Goal: Transaction & Acquisition: Subscribe to service/newsletter

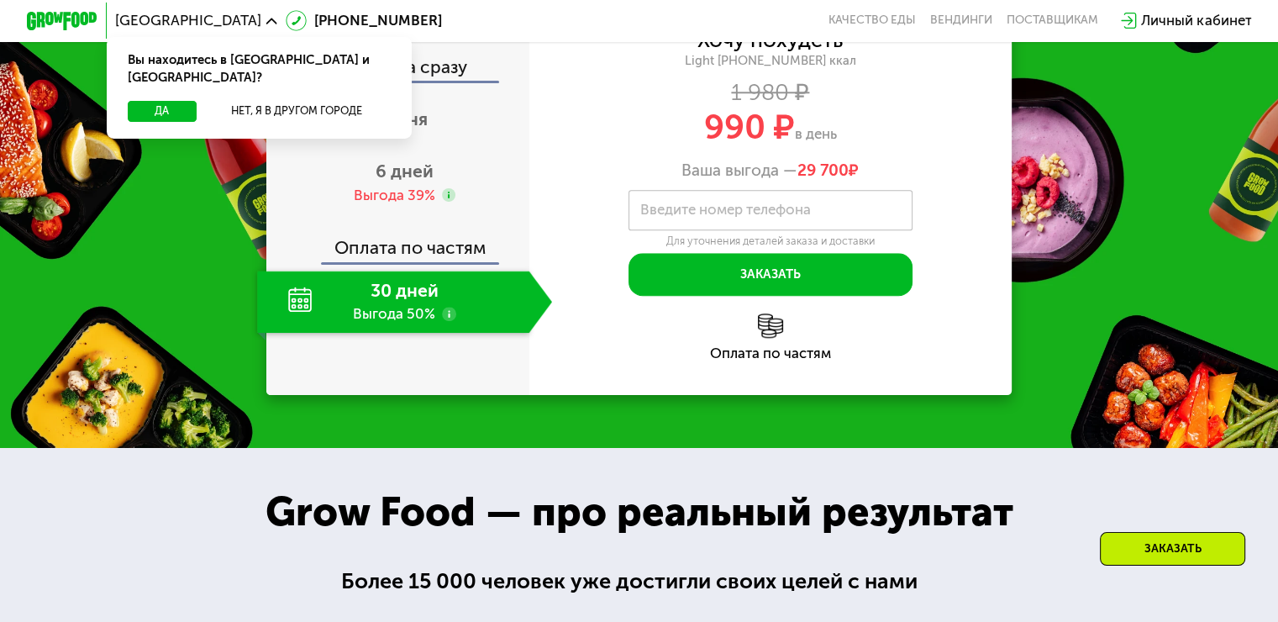
scroll to position [1741, 0]
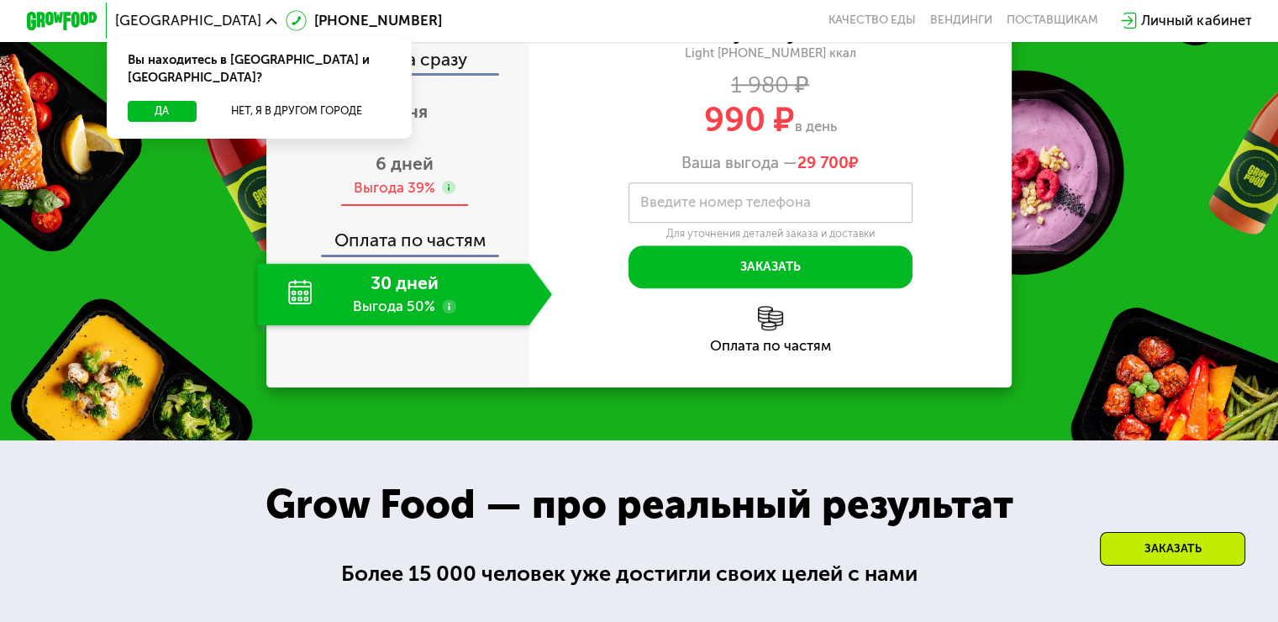
click at [432, 207] on div "6 дней Выгода 39%" at bounding box center [404, 176] width 295 height 62
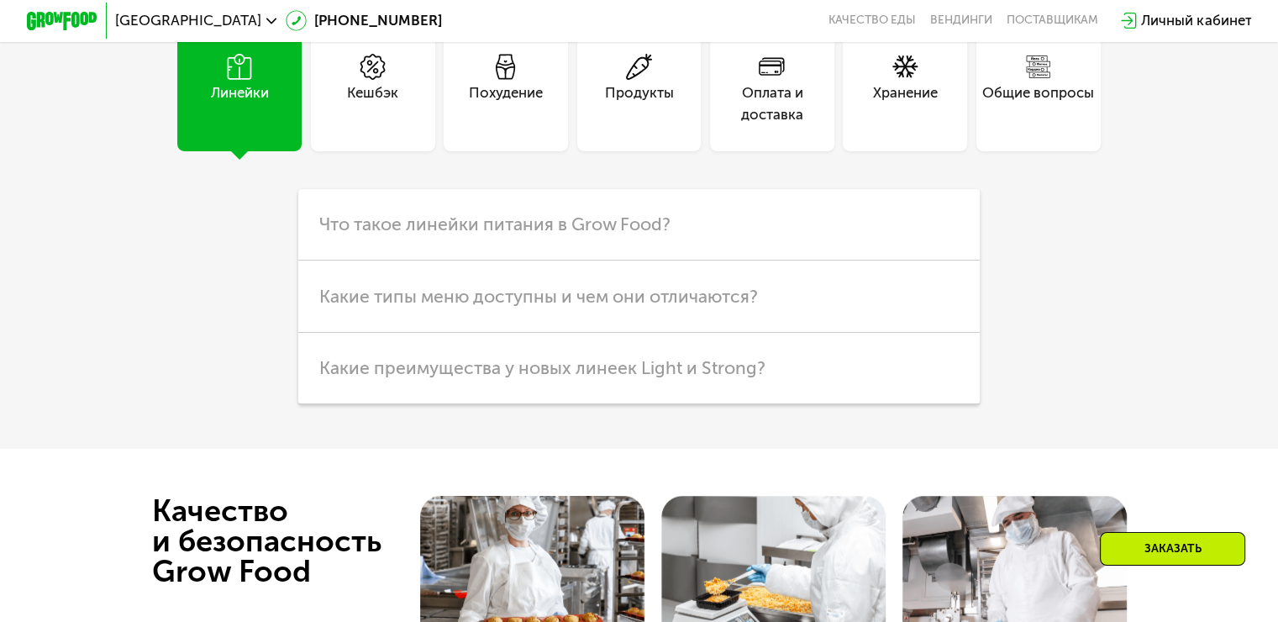
scroll to position [4265, 0]
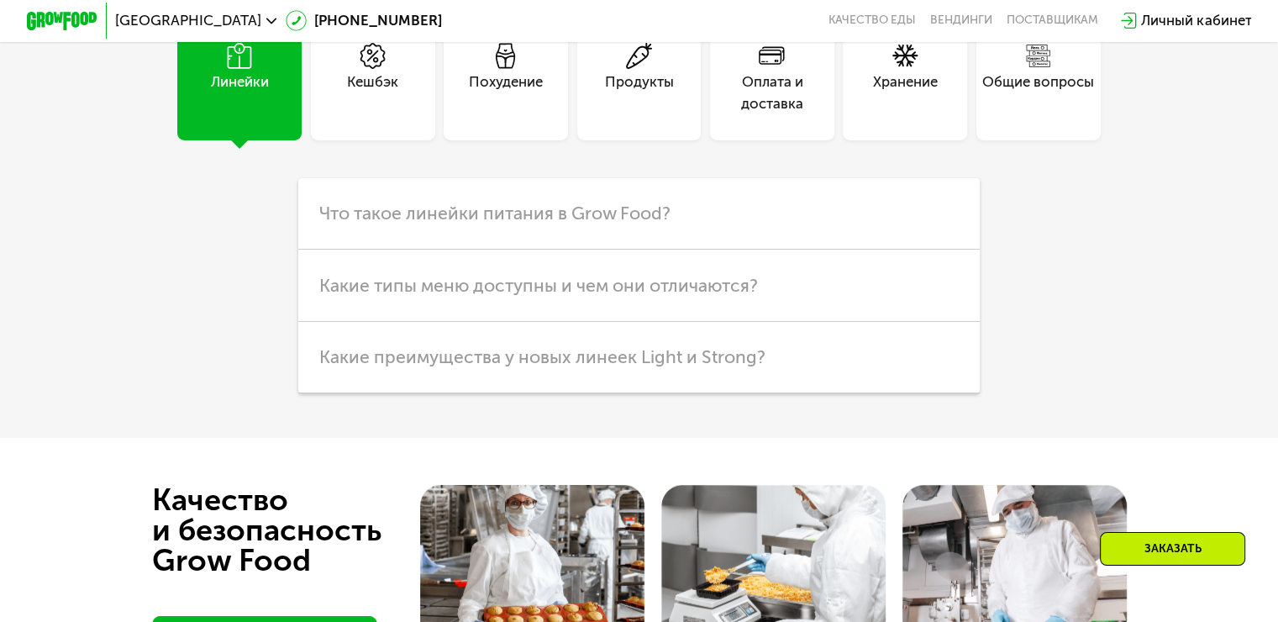
click at [487, 114] on div "Похудение" at bounding box center [506, 92] width 74 height 43
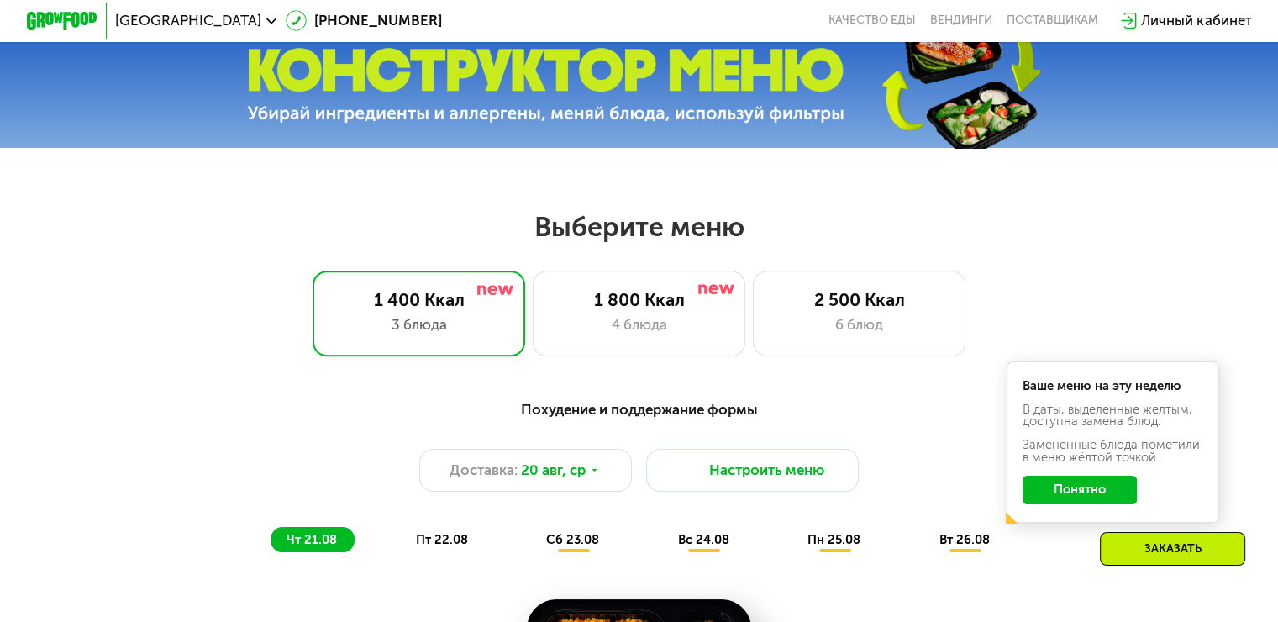
scroll to position [0, 0]
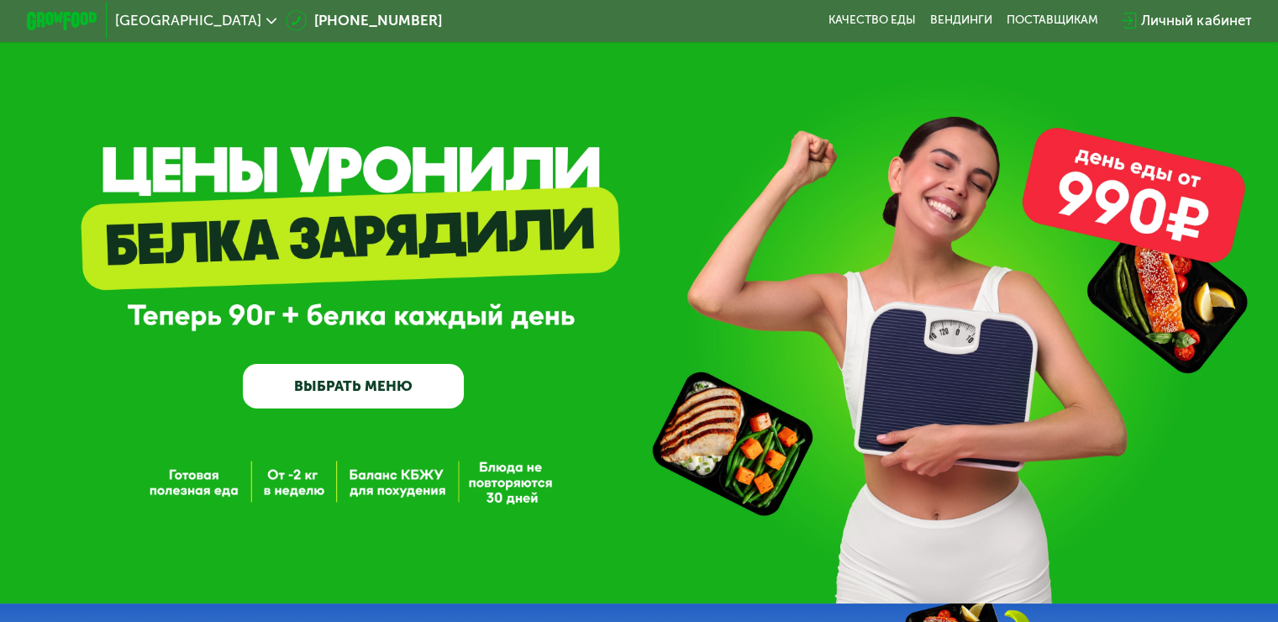
click at [368, 392] on link "ВЫБРАТЬ МЕНЮ" at bounding box center [353, 386] width 221 height 45
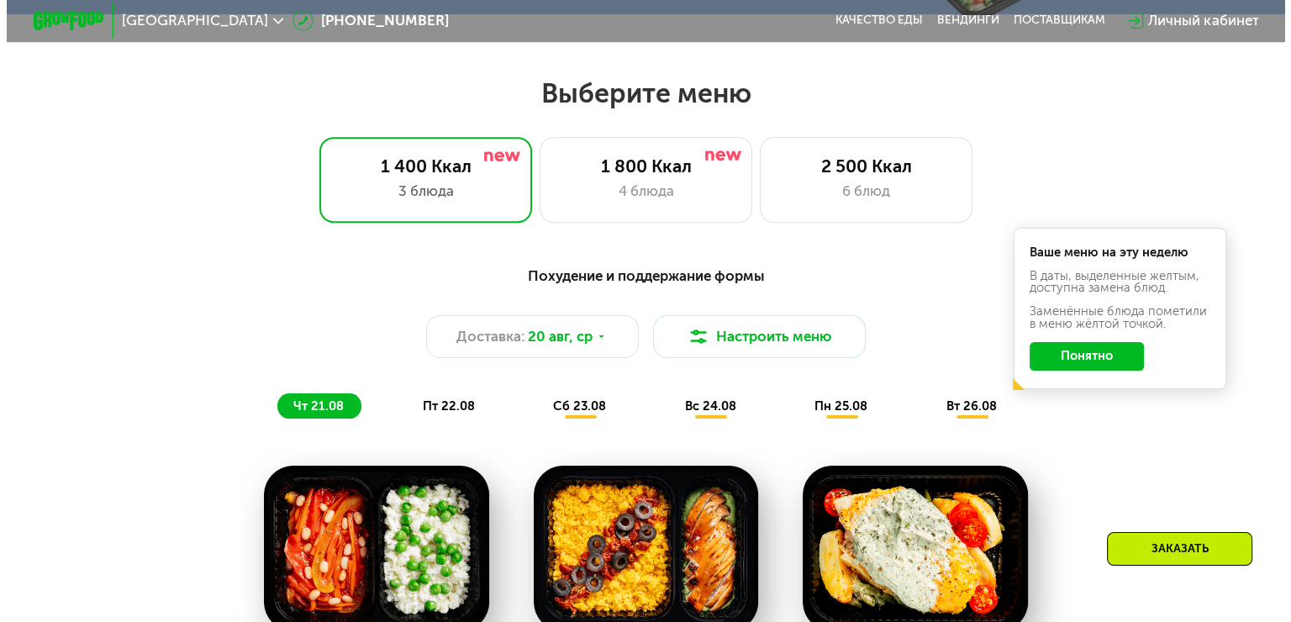
scroll to position [756, 0]
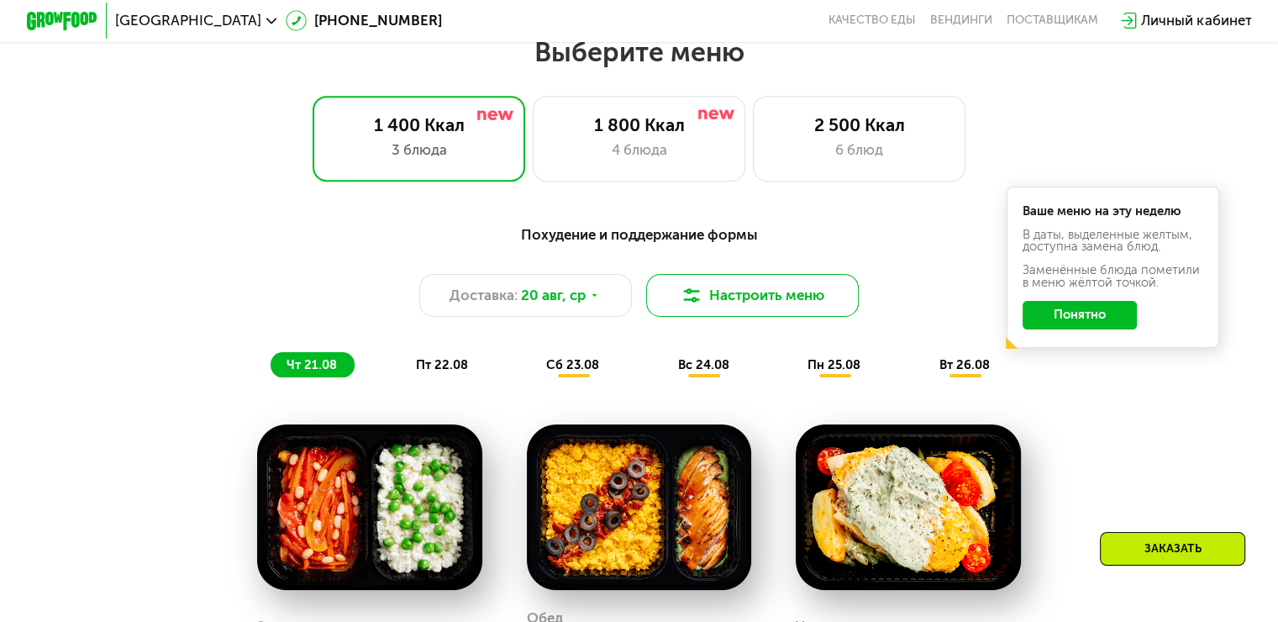
click at [675, 306] on button "Настроить меню" at bounding box center [752, 295] width 213 height 43
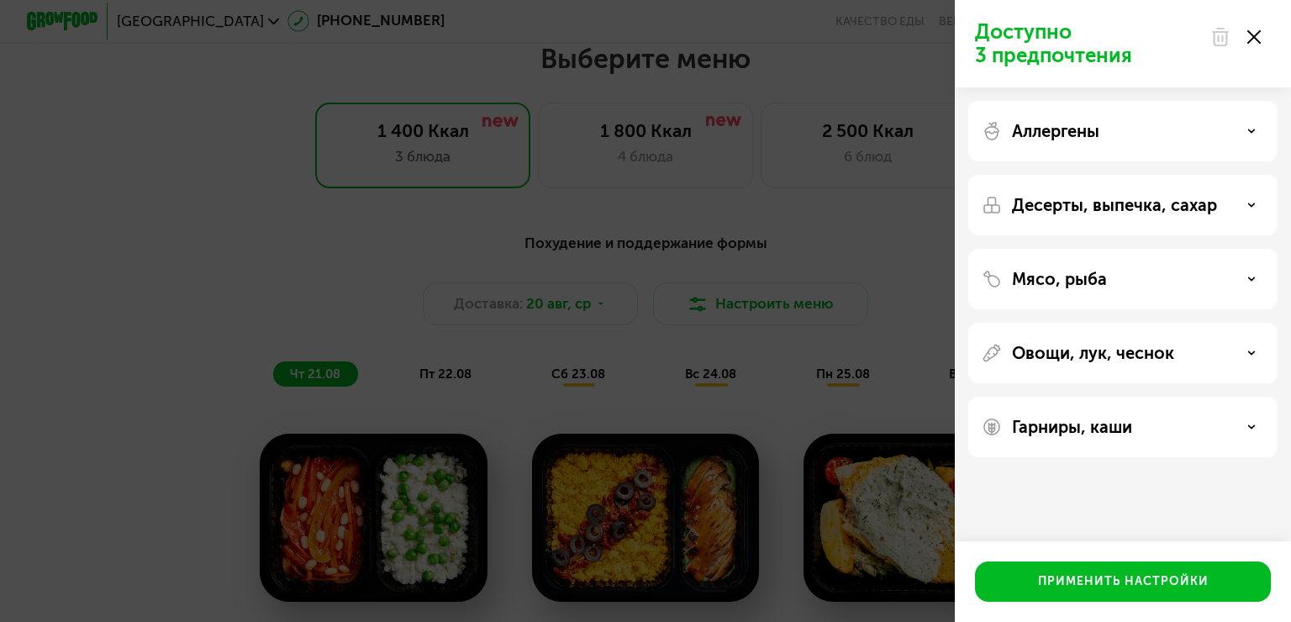
click at [1117, 286] on div "Мясо, рыба" at bounding box center [1123, 279] width 282 height 20
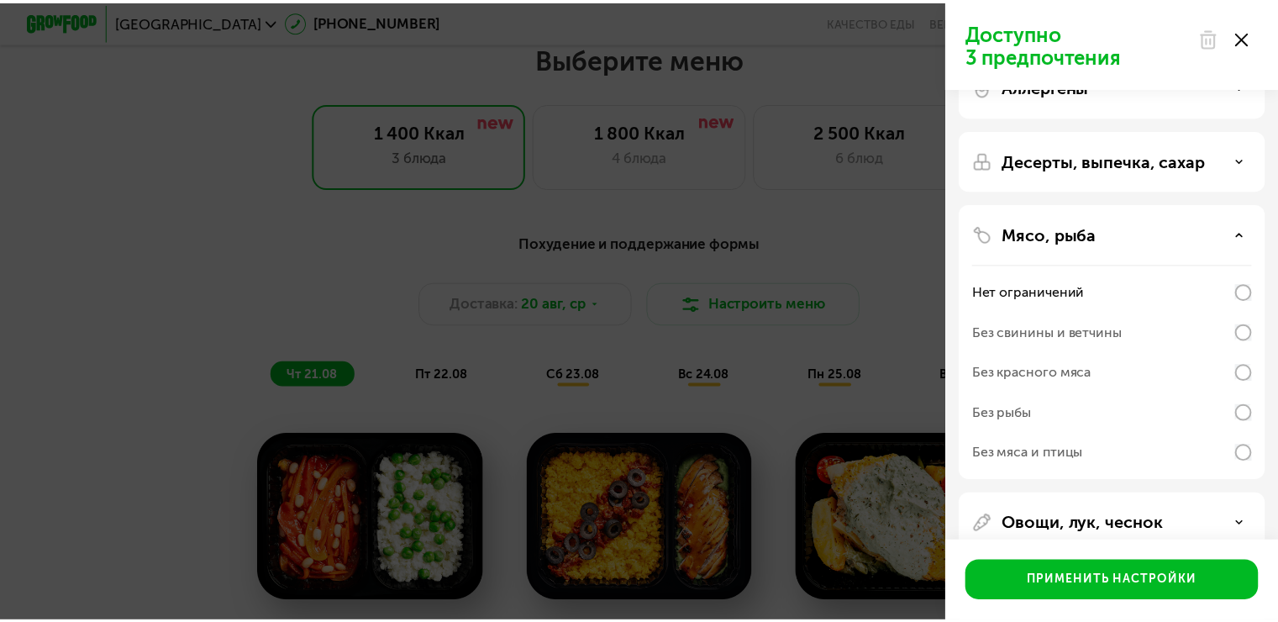
scroll to position [53, 0]
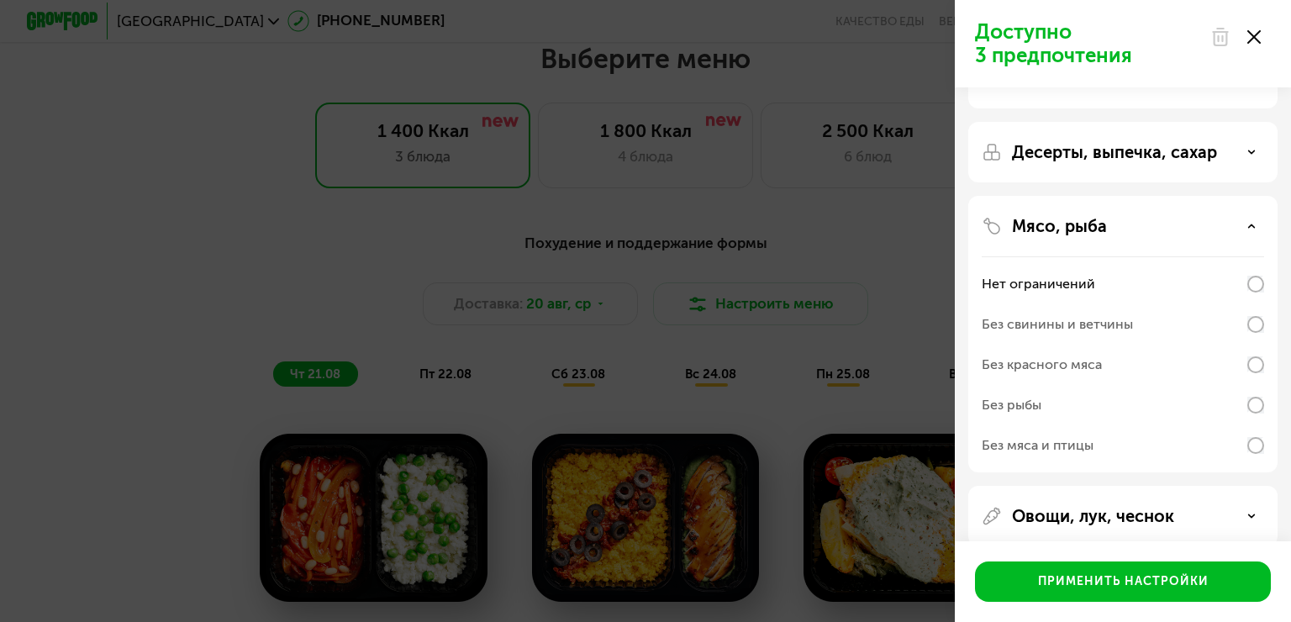
click at [830, 241] on div "Доступно 3 предпочтения Аллергены Десерты, выпечка, сахар Мясо, рыба Нет ограни…" at bounding box center [645, 311] width 1291 height 622
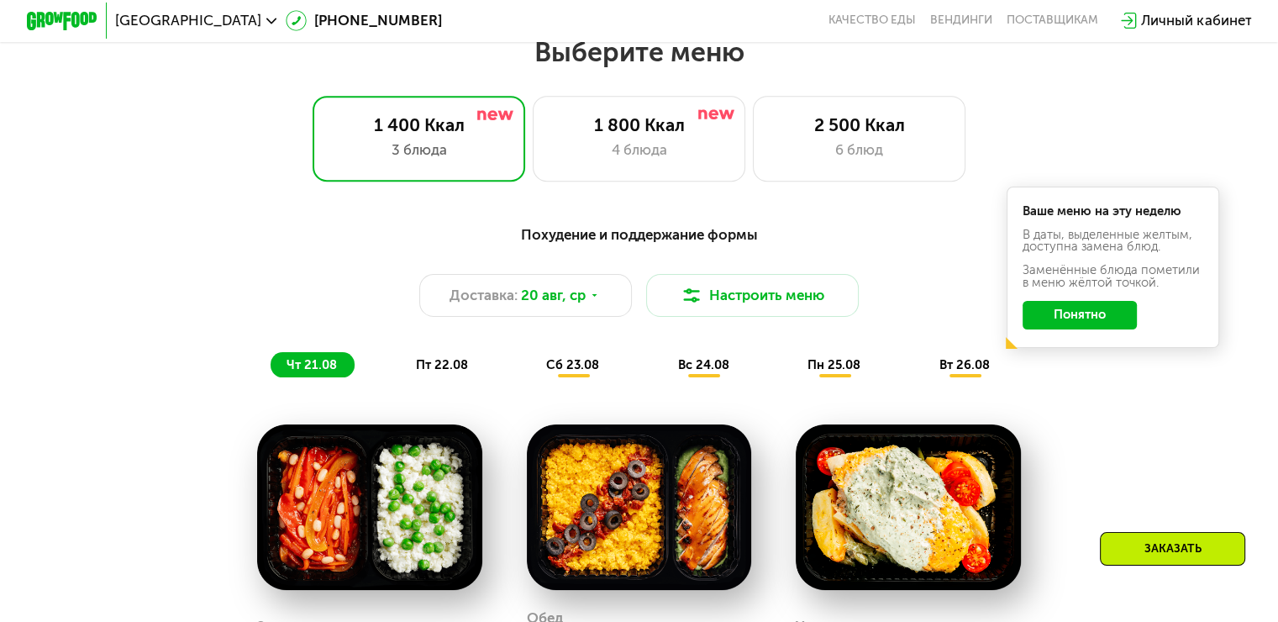
click at [954, 372] on span "вт 26.08" at bounding box center [964, 364] width 50 height 15
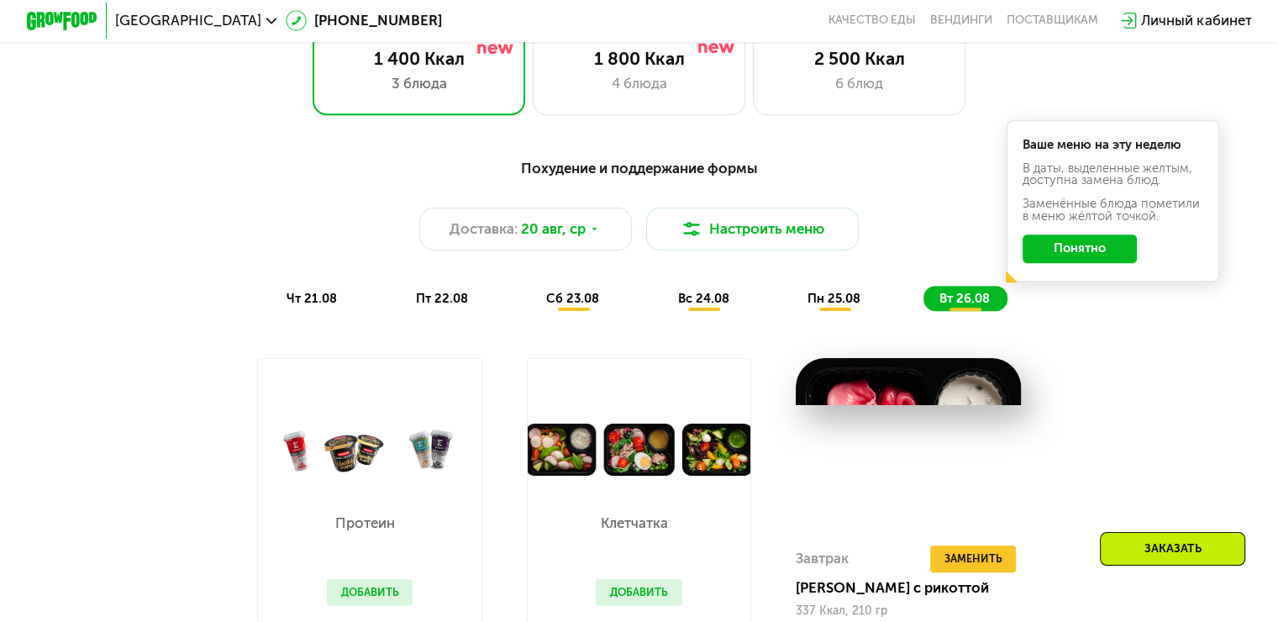
scroll to position [810, 0]
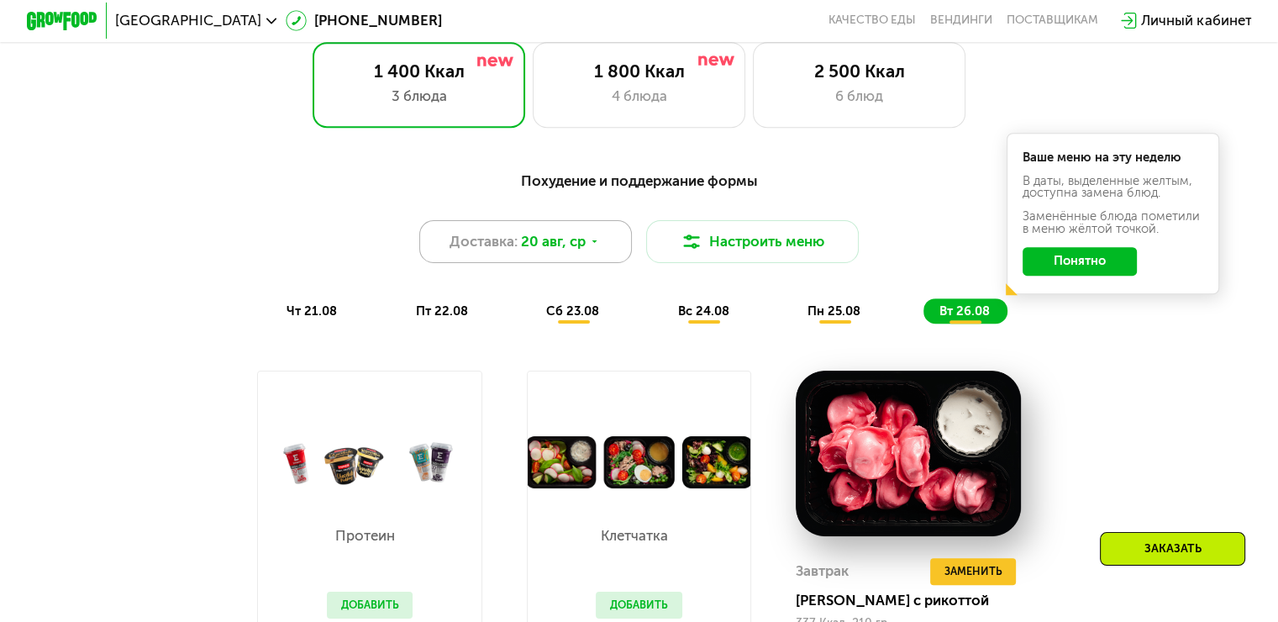
click at [595, 242] on div "Доставка: [DATE]" at bounding box center [525, 241] width 213 height 43
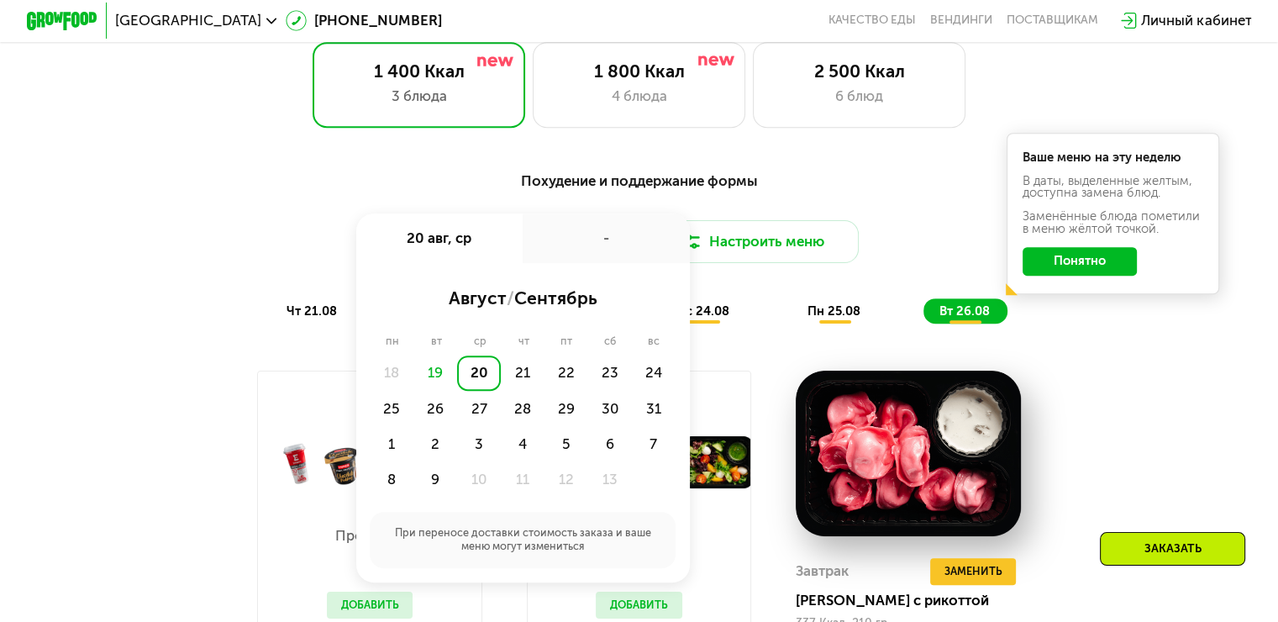
click at [639, 235] on div "-" at bounding box center [606, 238] width 167 height 50
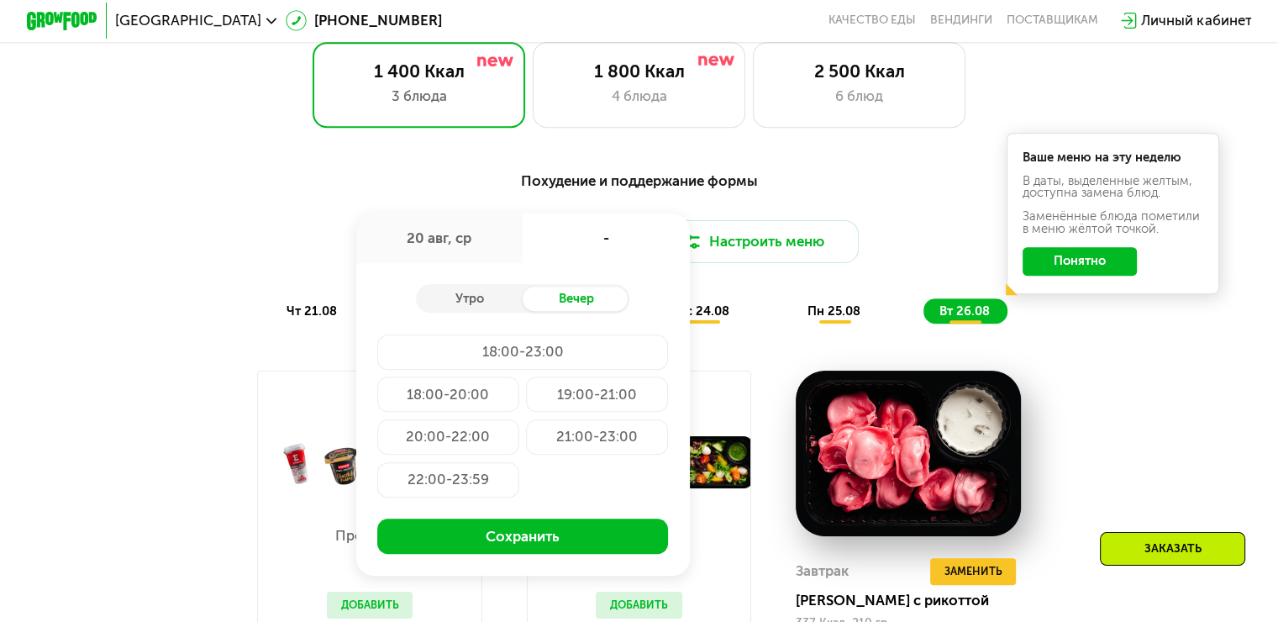
click at [1049, 266] on button "Понятно" at bounding box center [1080, 261] width 114 height 29
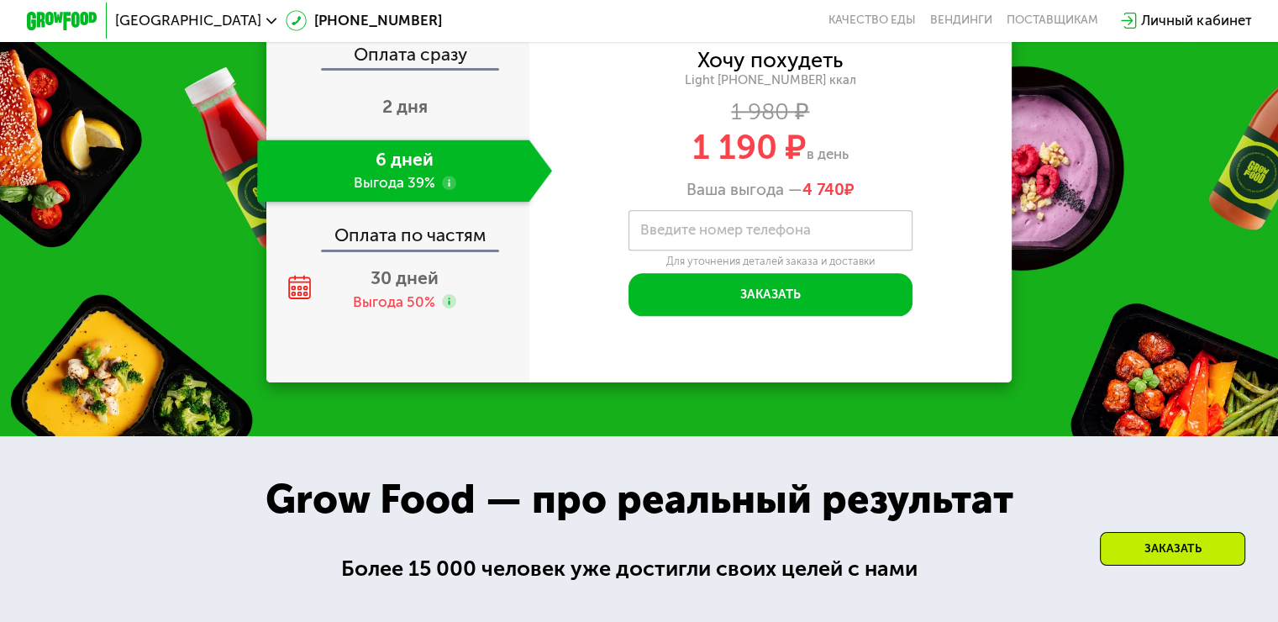
scroll to position [1903, 0]
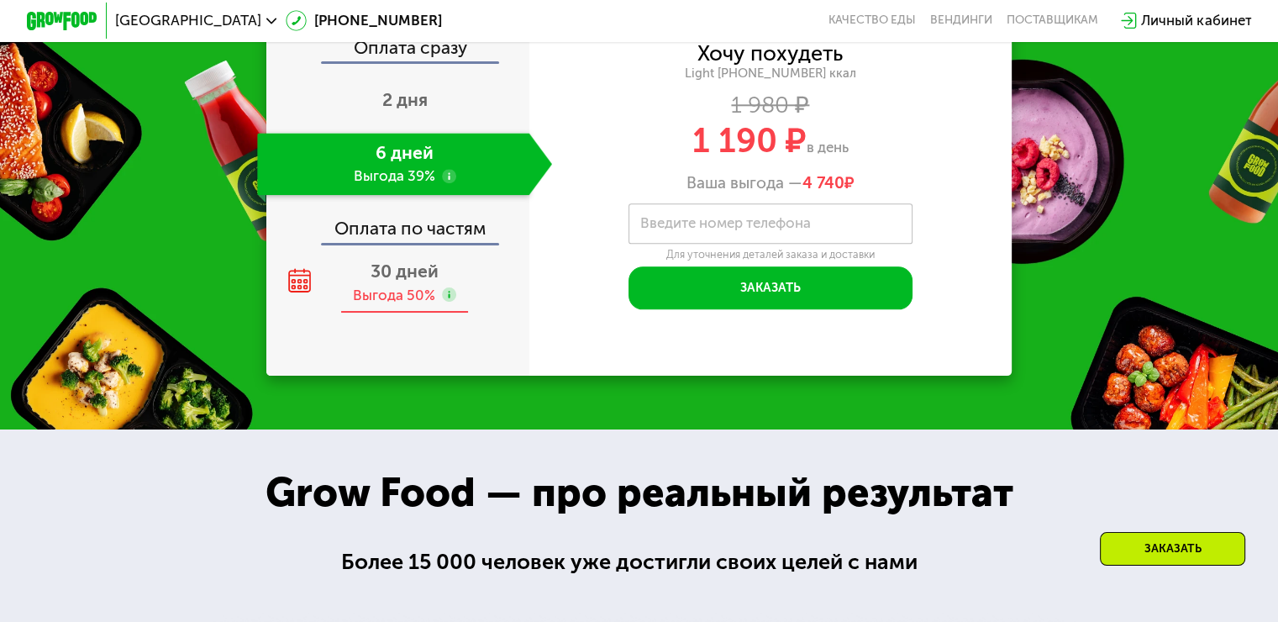
click at [371, 305] on div "Выгода 50%" at bounding box center [394, 295] width 82 height 19
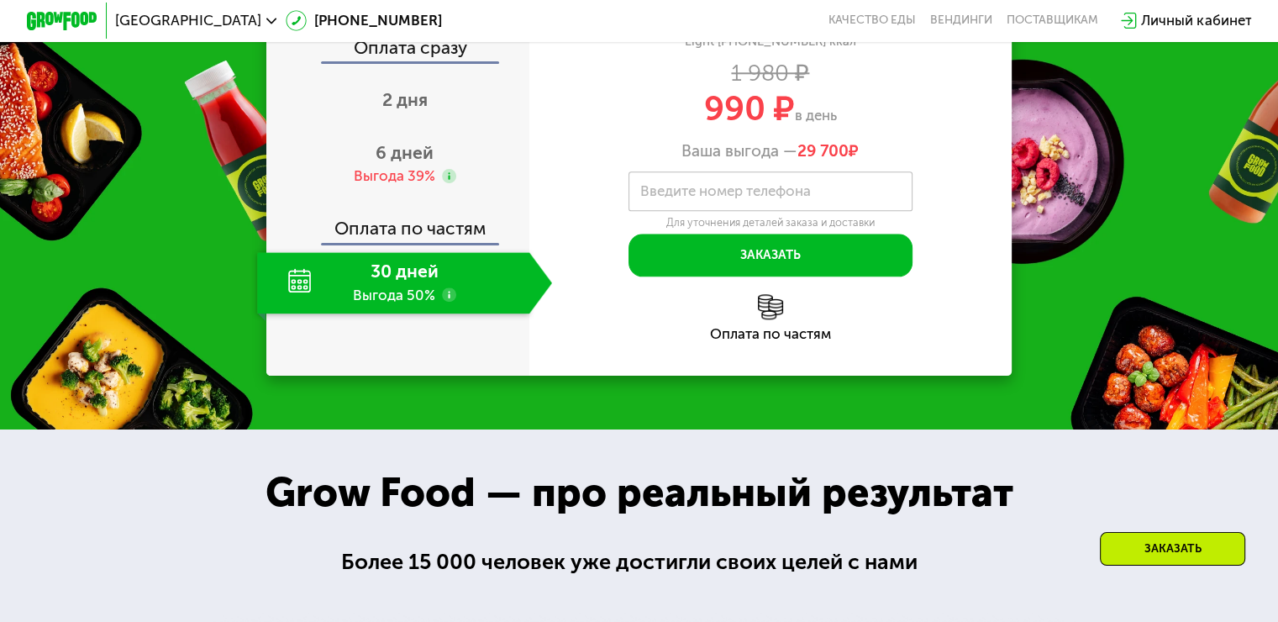
click at [444, 302] on use at bounding box center [449, 294] width 14 height 14
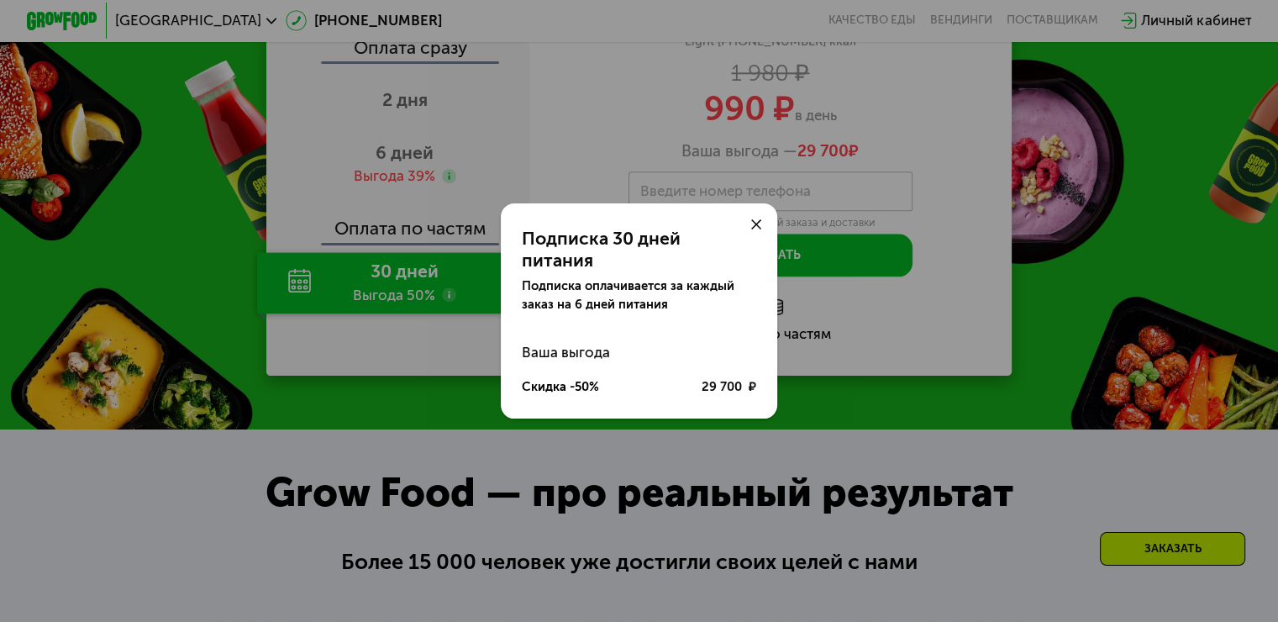
click at [752, 230] on icon at bounding box center [756, 224] width 11 height 11
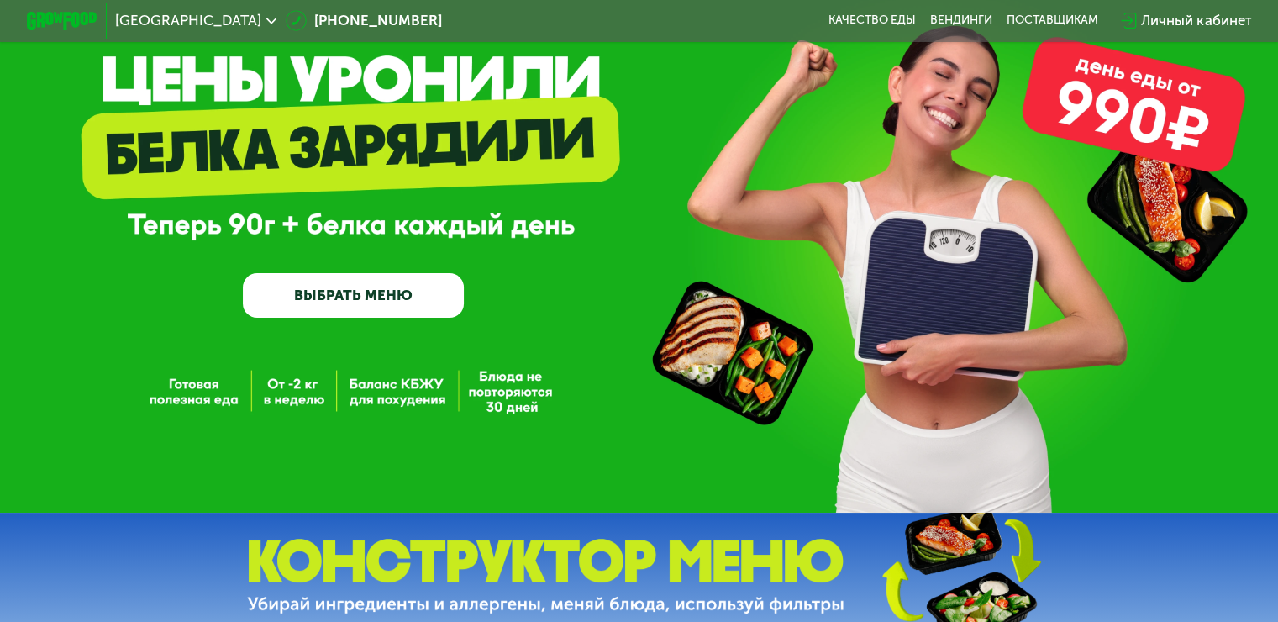
scroll to position [0, 0]
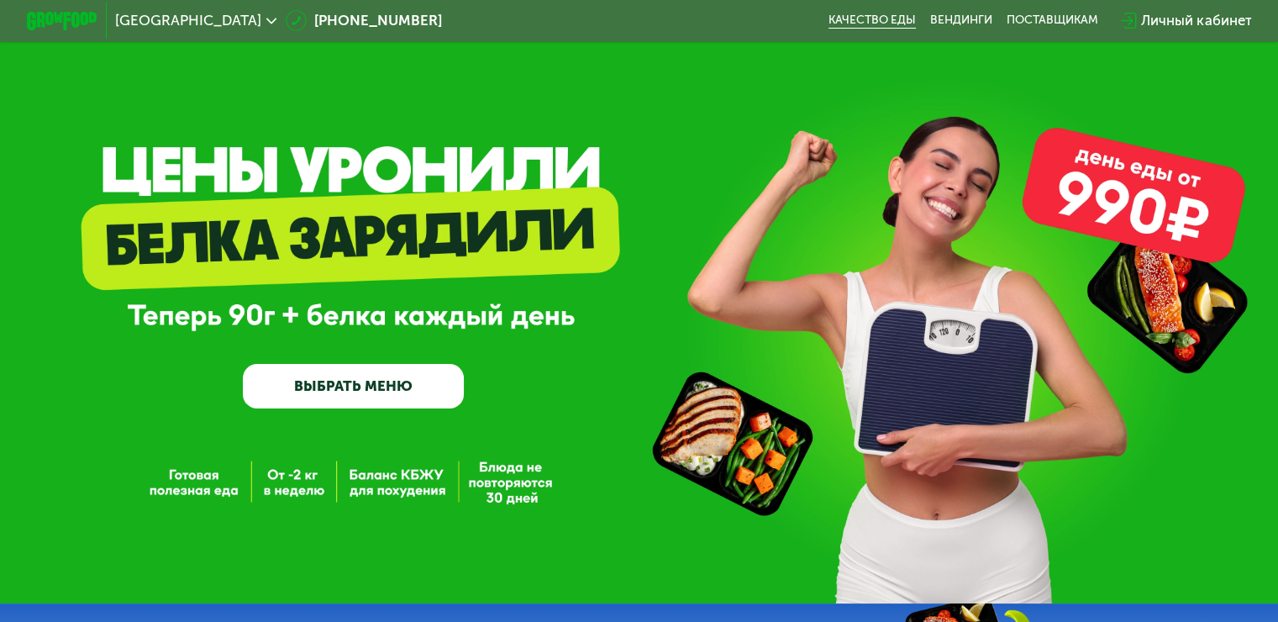
click at [867, 23] on link "Качество еды" at bounding box center [872, 20] width 87 height 14
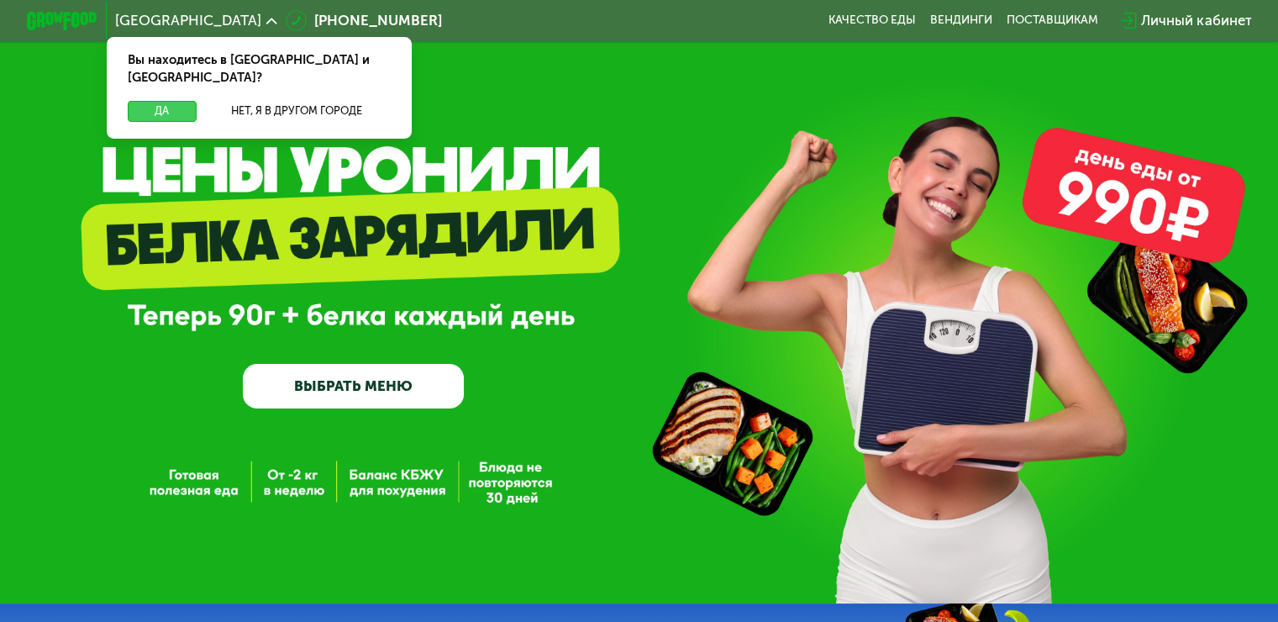
click at [147, 101] on button "Да" at bounding box center [162, 111] width 68 height 21
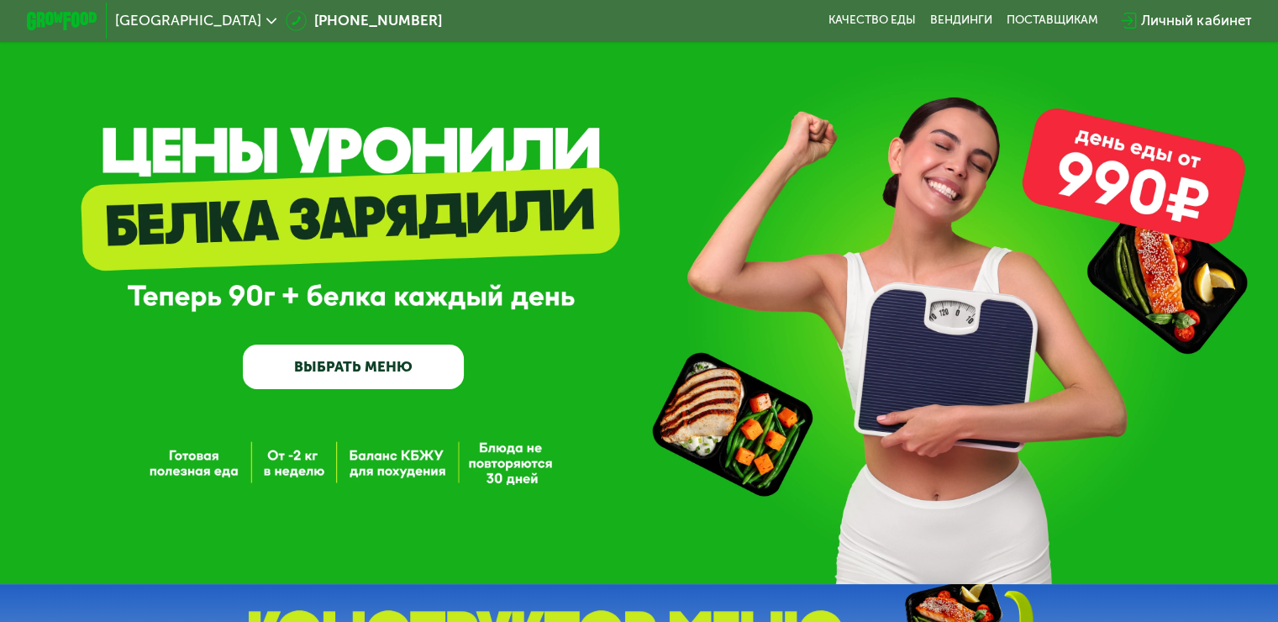
scroll to position [20, 0]
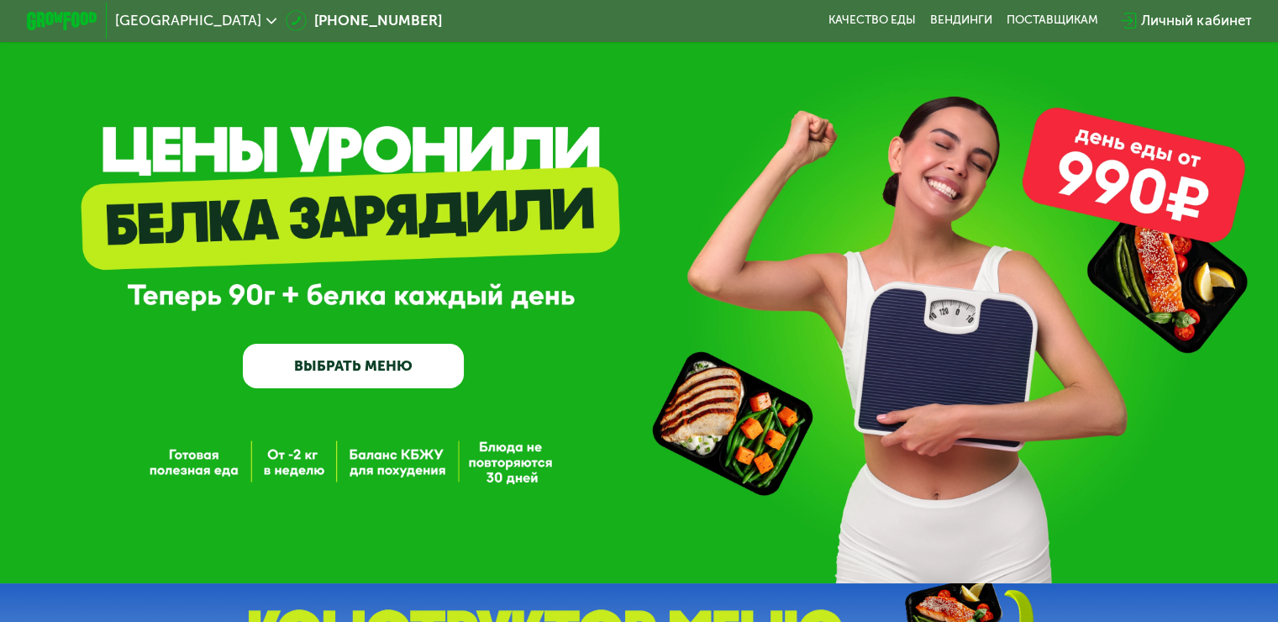
click at [1168, 18] on div "Личный кабинет" at bounding box center [1196, 20] width 110 height 21
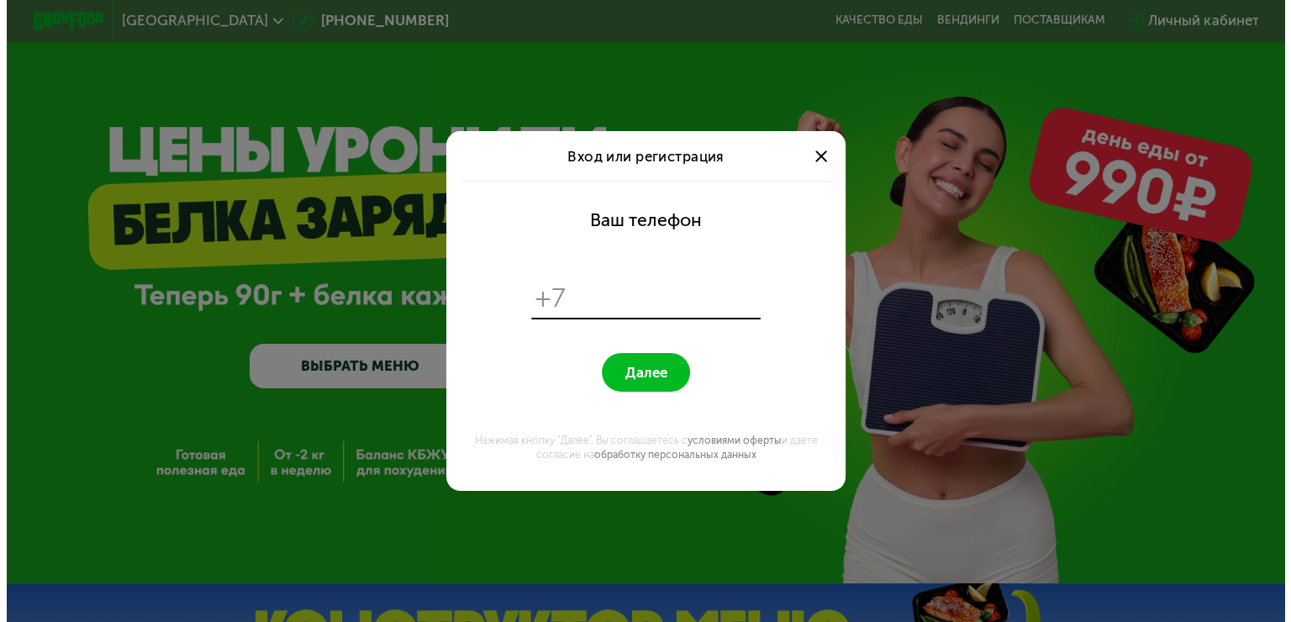
scroll to position [0, 0]
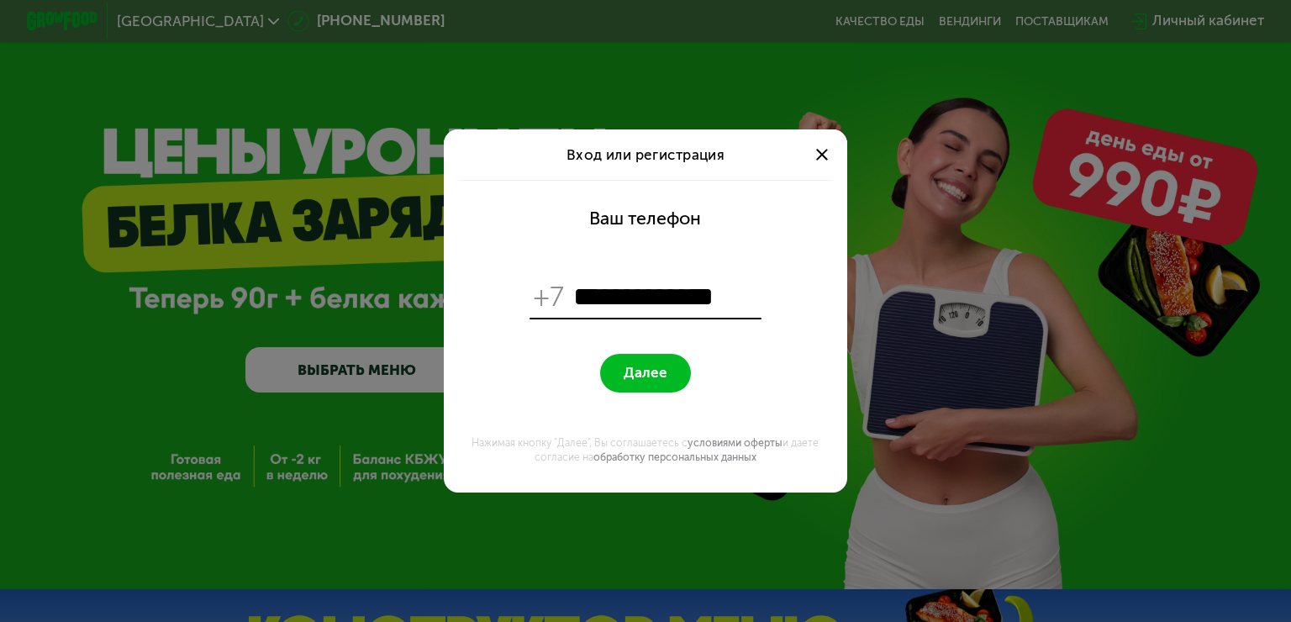
type input "**********"
click at [676, 369] on button "Далее" at bounding box center [645, 373] width 90 height 39
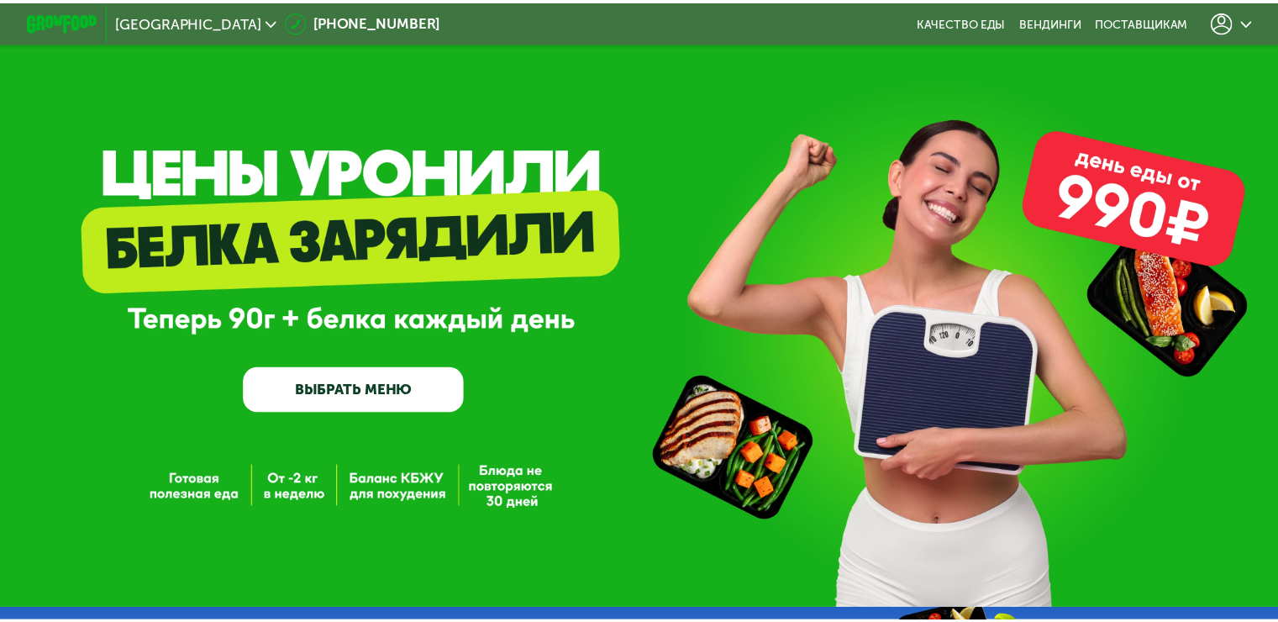
scroll to position [20, 0]
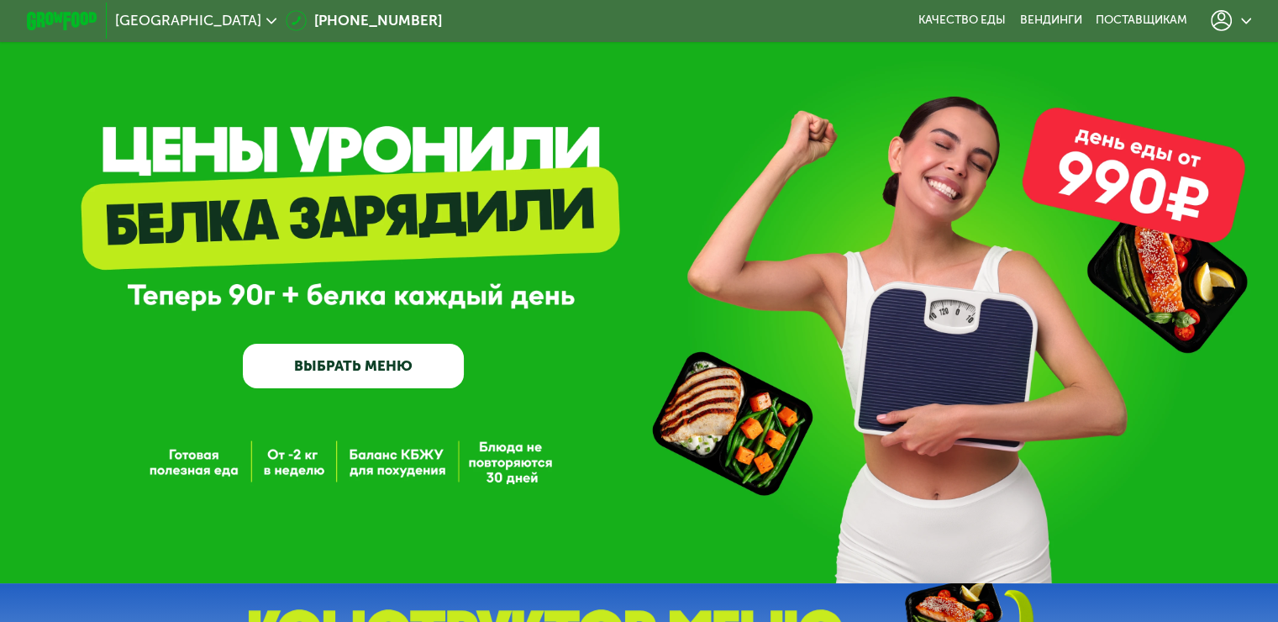
click at [1236, 33] on div at bounding box center [1231, 21] width 59 height 39
click at [1232, 24] on use at bounding box center [1221, 20] width 21 height 21
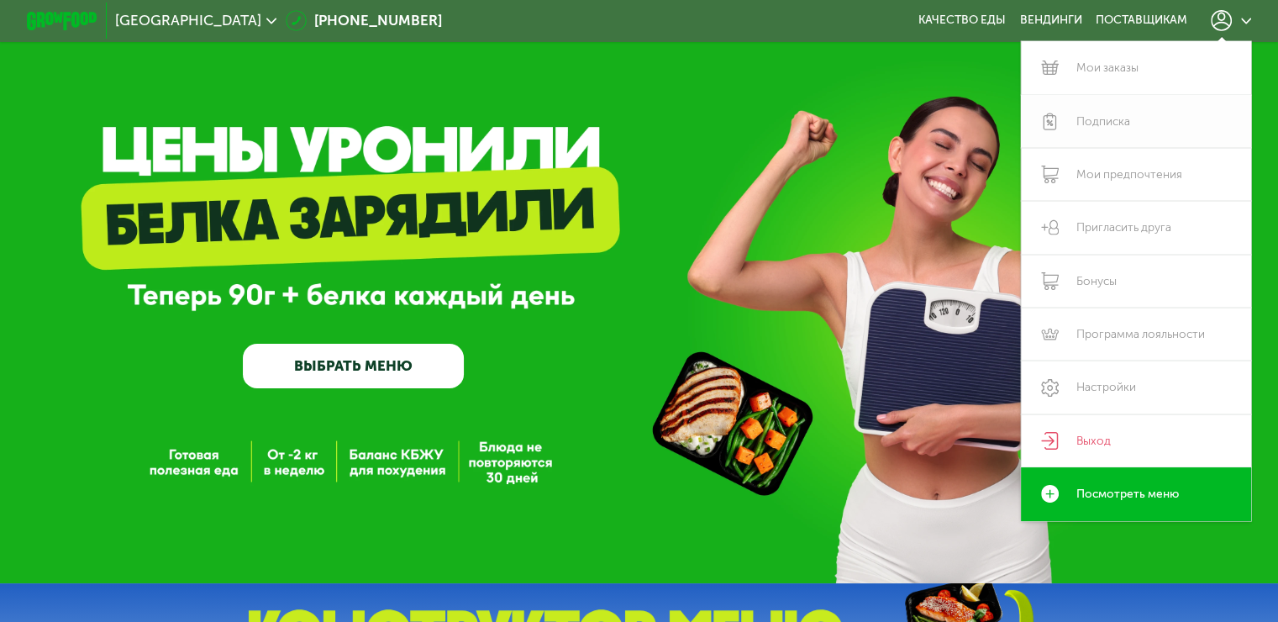
click at [1108, 124] on link "Подписка" at bounding box center [1136, 121] width 231 height 53
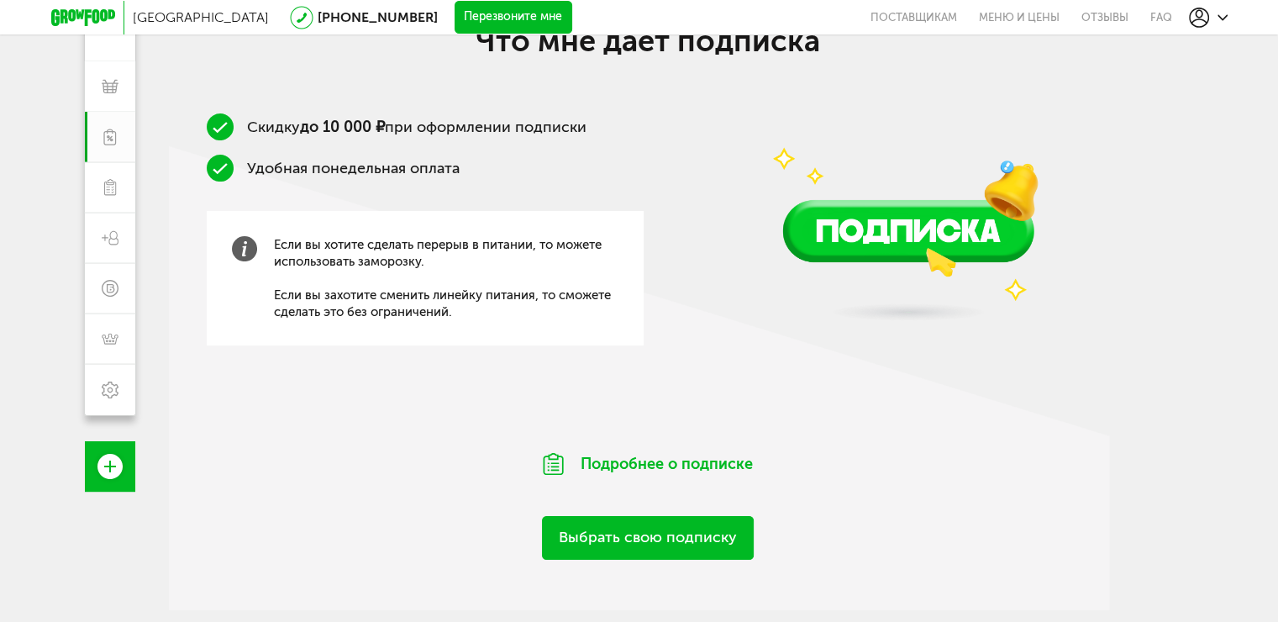
scroll to position [266, 0]
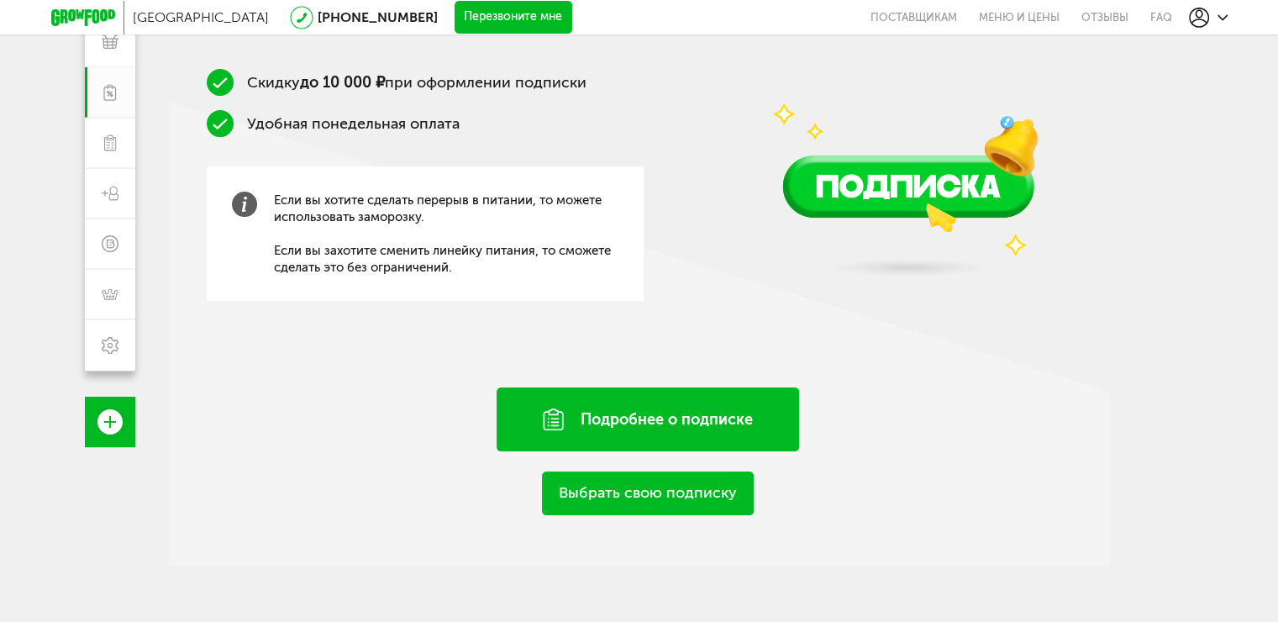
click at [609, 423] on div "Подробнее о подписке" at bounding box center [648, 419] width 303 height 64
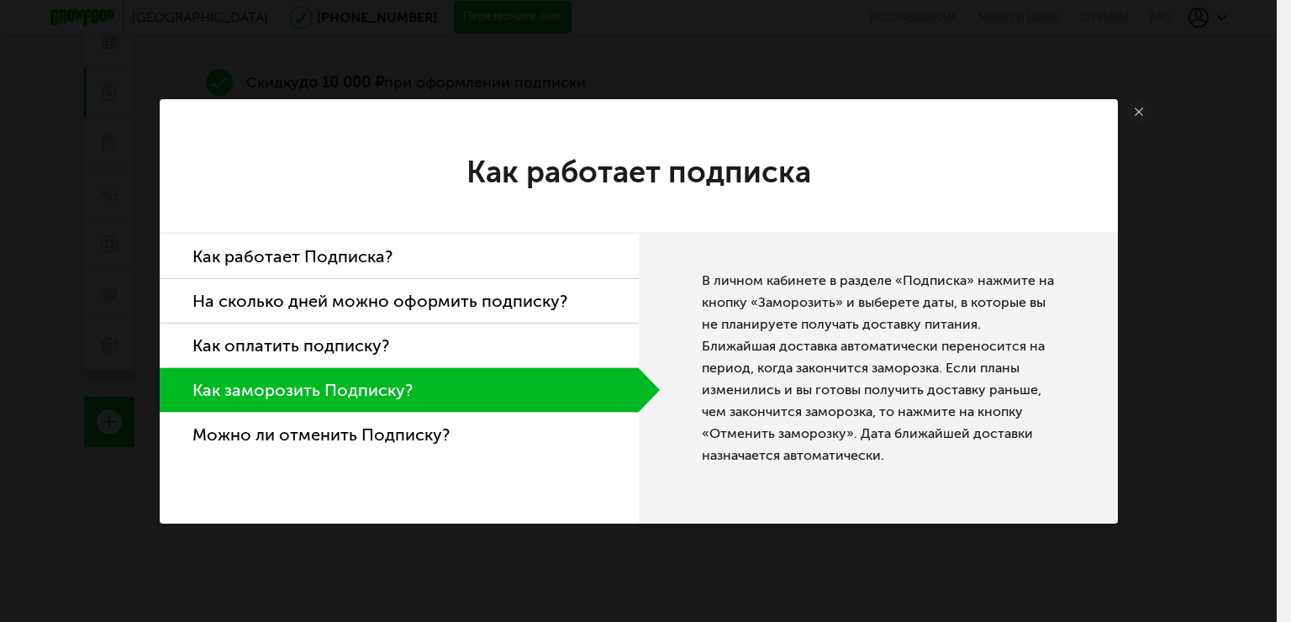
click at [494, 251] on li "Как работает Подписка?" at bounding box center [399, 256] width 479 height 45
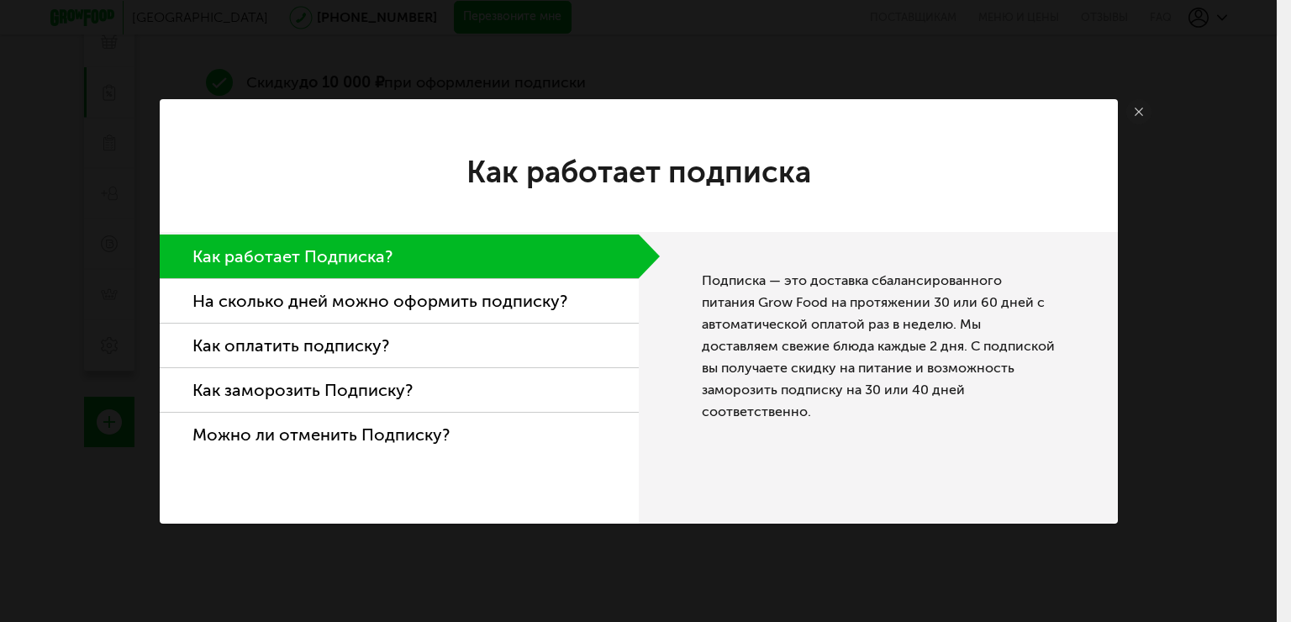
click at [501, 293] on li "На сколько дней можно оформить подписку?" at bounding box center [399, 301] width 479 height 45
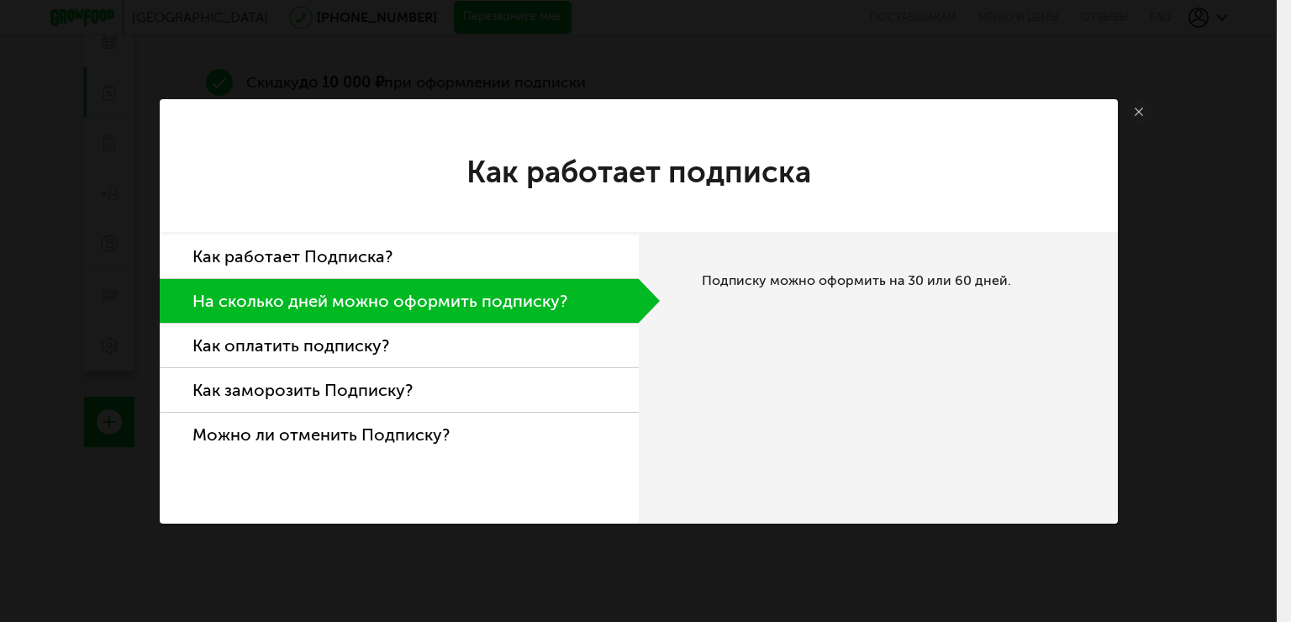
click at [477, 427] on li "Можно ли отменить Подписку?" at bounding box center [399, 435] width 479 height 44
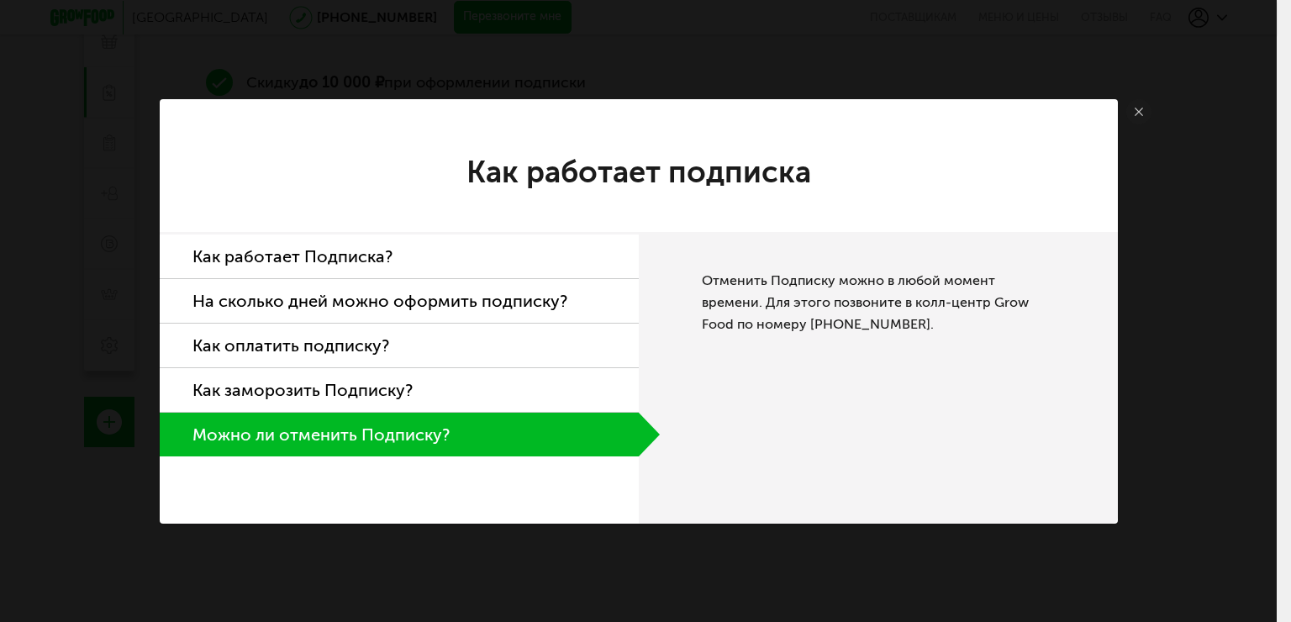
click at [424, 379] on li "Как заморозить Подписку?" at bounding box center [399, 390] width 479 height 45
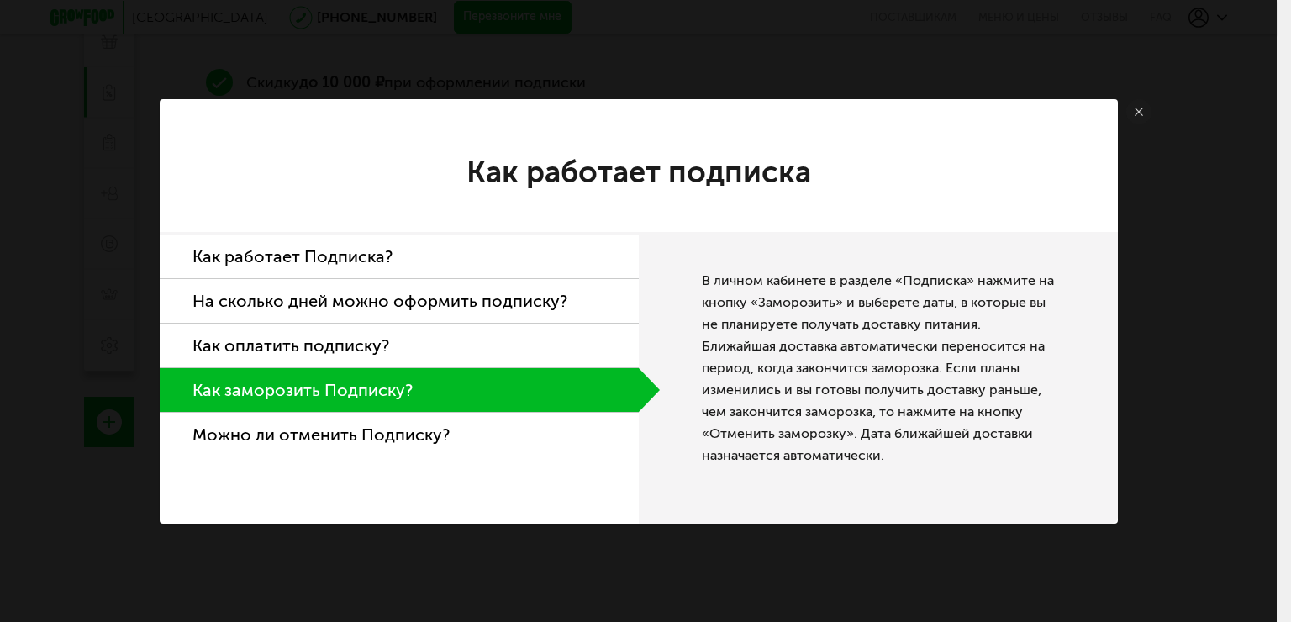
click at [458, 339] on li "Как оплатить подписку?" at bounding box center [399, 346] width 479 height 45
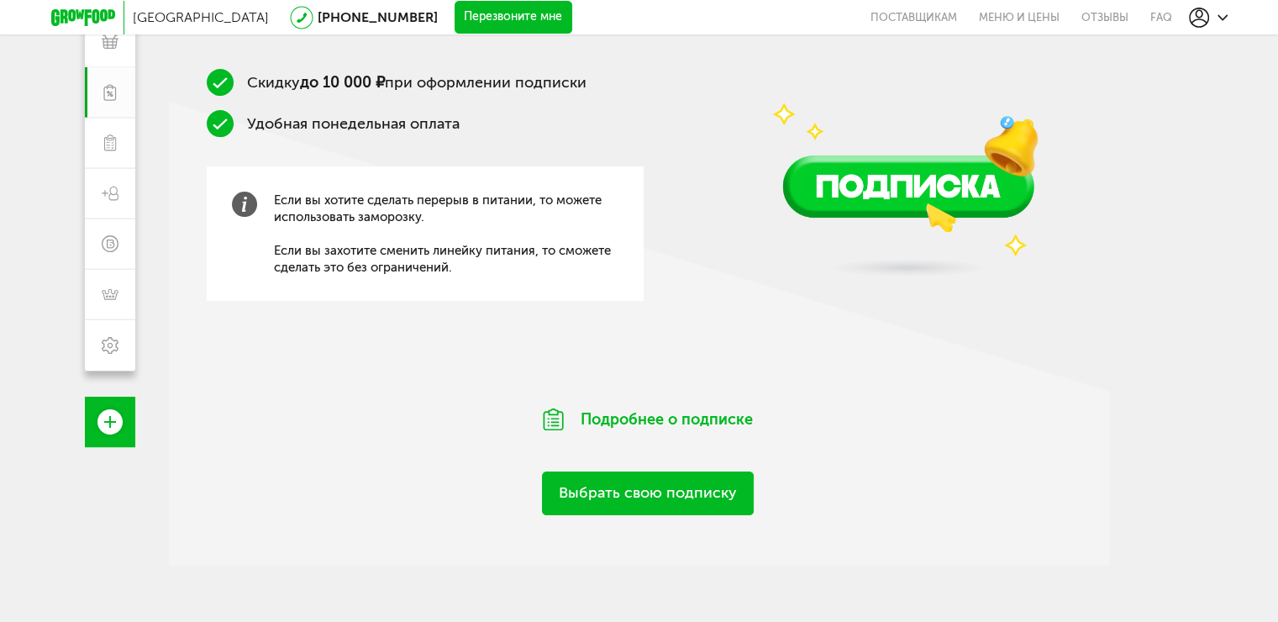
click at [582, 499] on link "Выбрать свою подписку" at bounding box center [648, 492] width 212 height 43
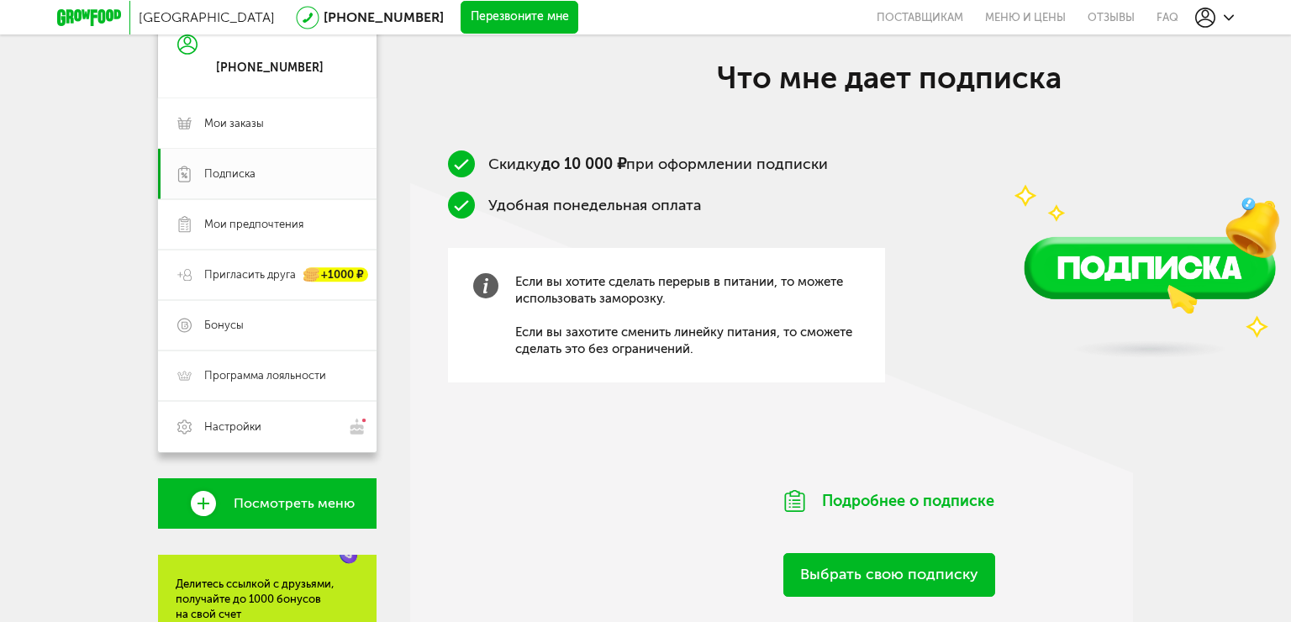
scroll to position [182, 0]
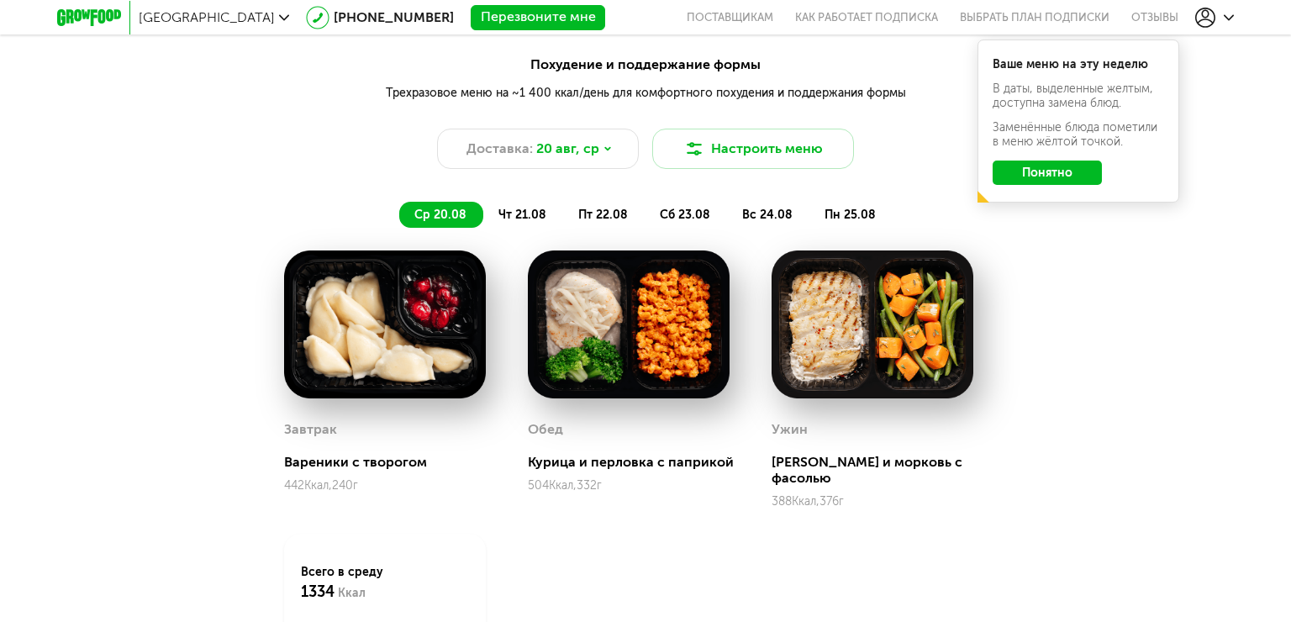
scroll to position [1720, 0]
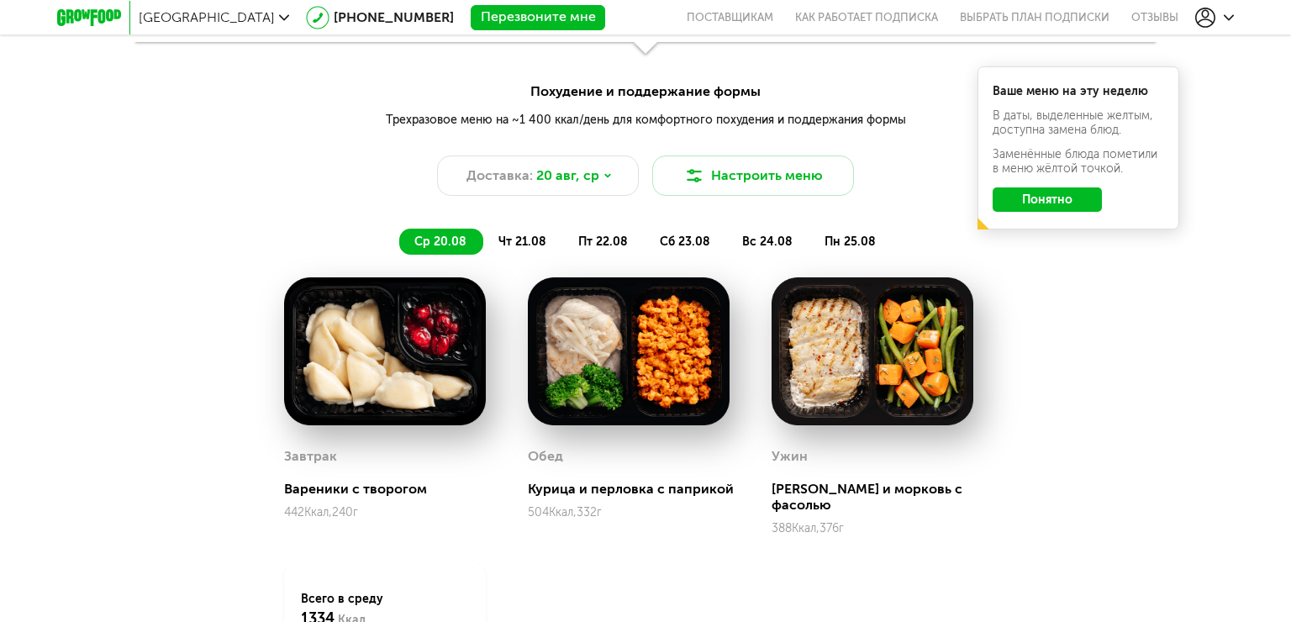
click at [521, 239] on span "чт 21.08" at bounding box center [522, 241] width 48 height 14
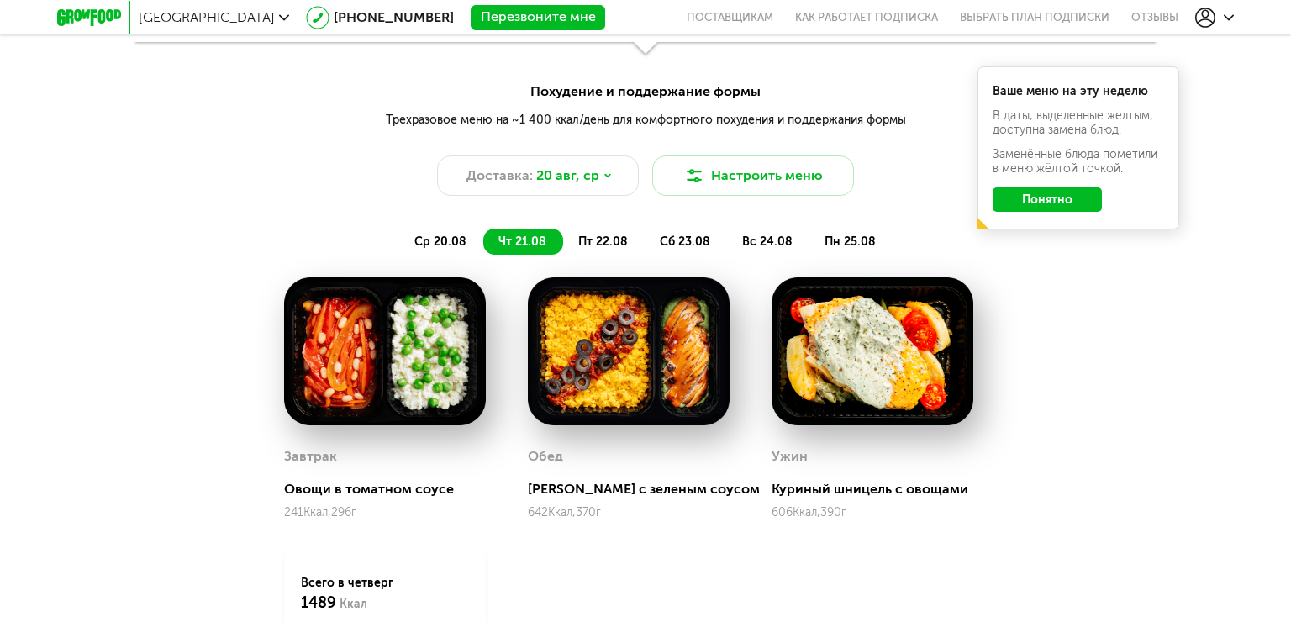
click at [597, 245] on span "пт 22.08" at bounding box center [603, 241] width 50 height 14
click at [679, 237] on span "сб 23.08" at bounding box center [685, 241] width 50 height 14
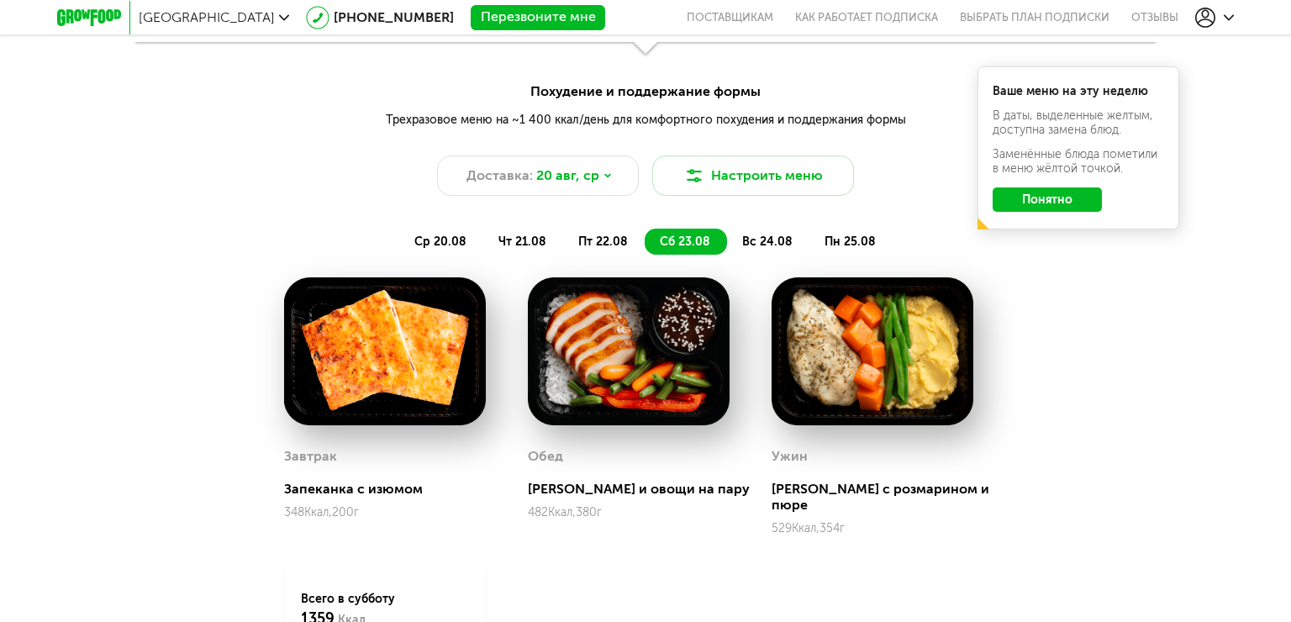
click at [746, 245] on span "вс 24.08" at bounding box center [767, 241] width 50 height 14
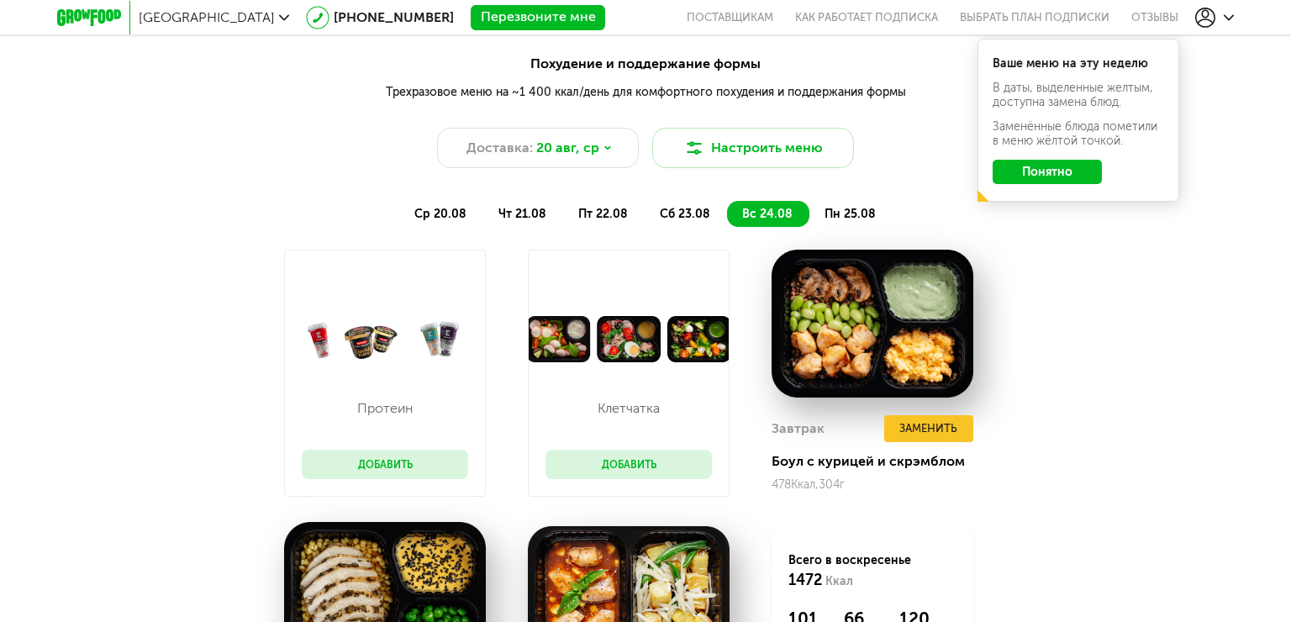
scroll to position [1750, 0]
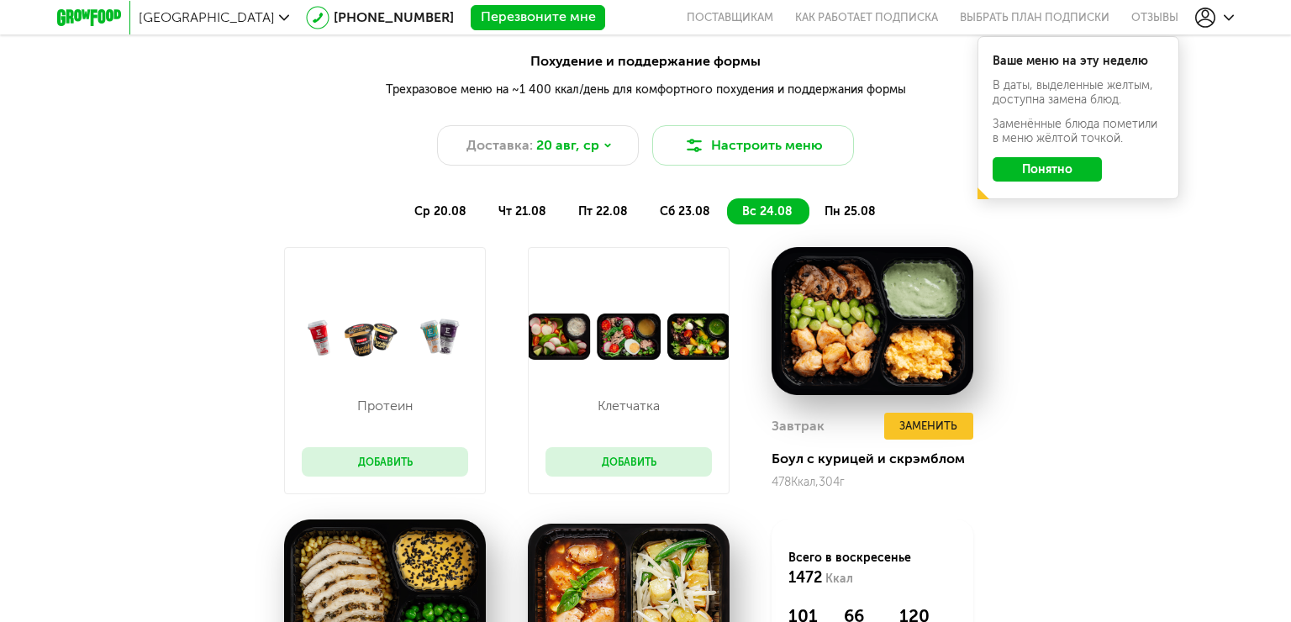
click at [1018, 178] on button "Понятно" at bounding box center [1046, 169] width 109 height 24
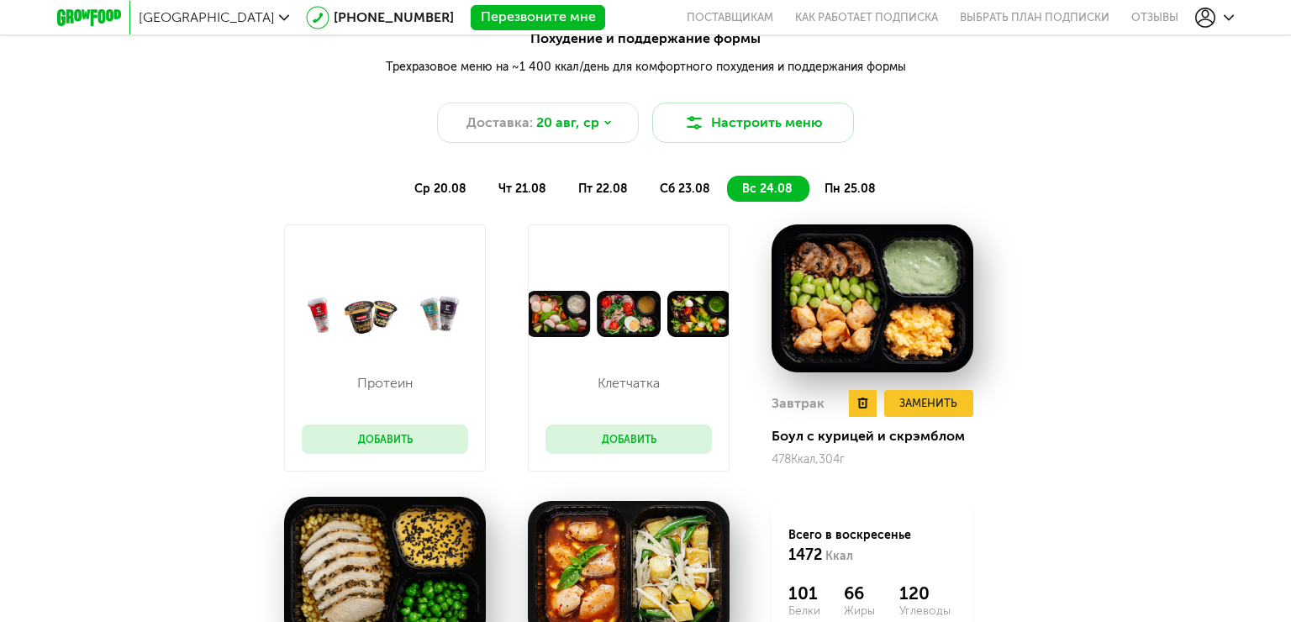
scroll to position [1774, 0]
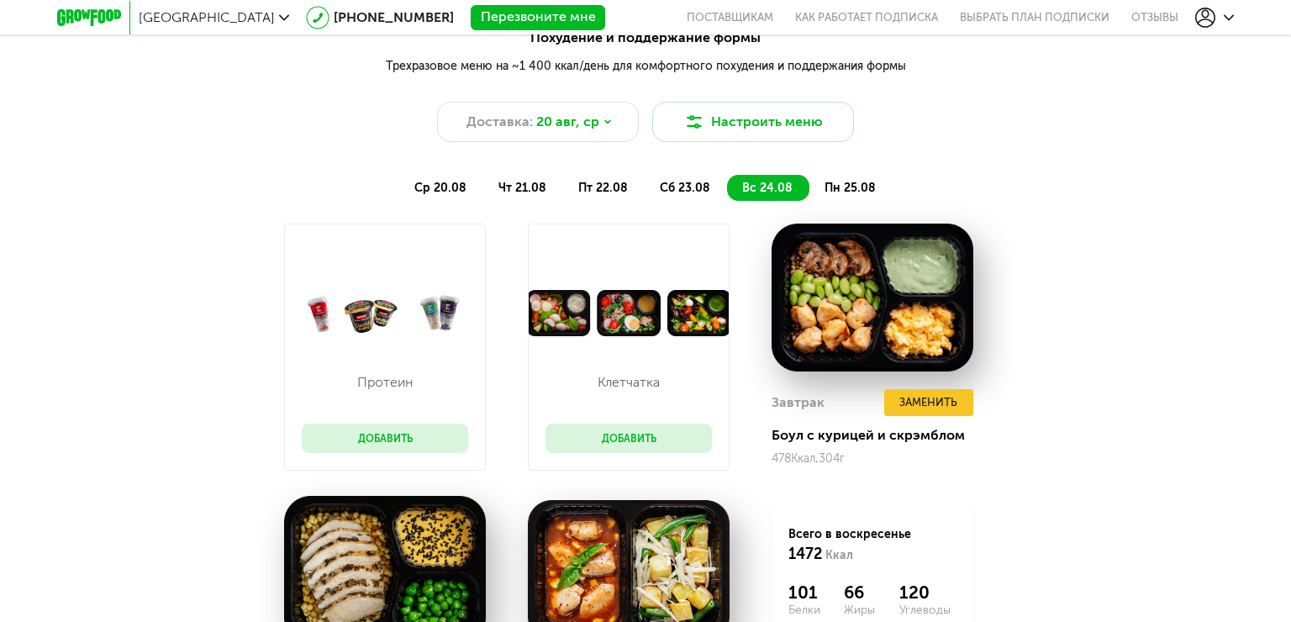
click at [843, 189] on span "пн 25.08" at bounding box center [849, 188] width 51 height 14
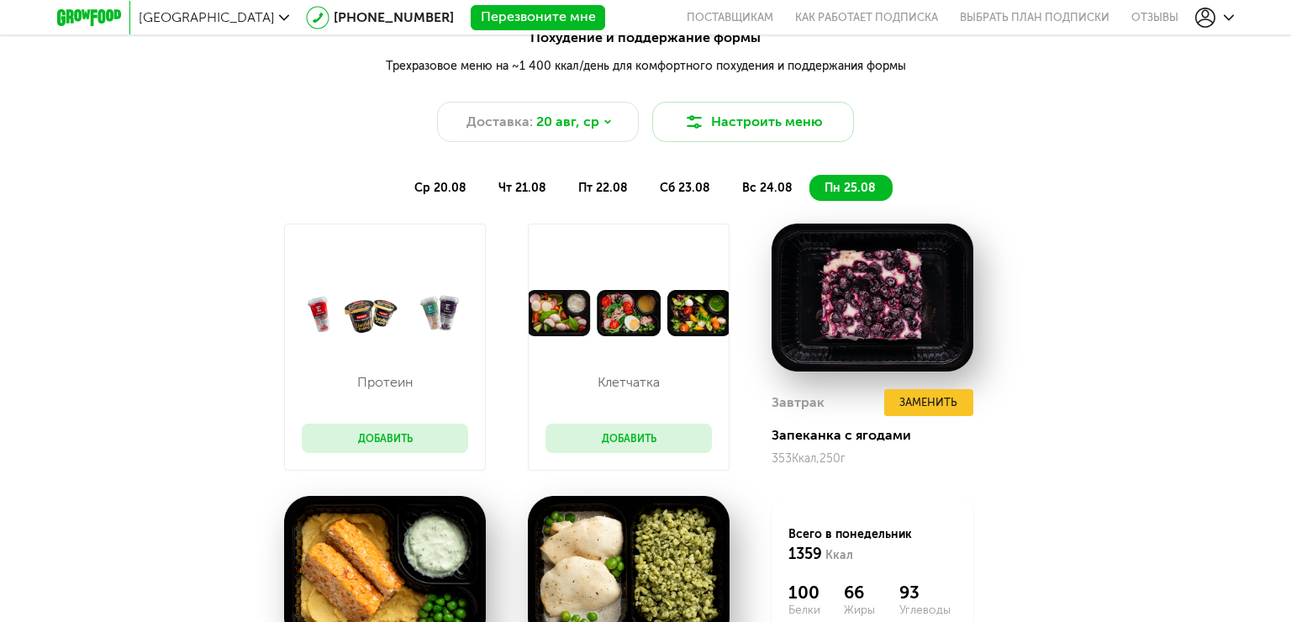
click at [616, 430] on button "Добавить" at bounding box center [628, 438] width 166 height 29
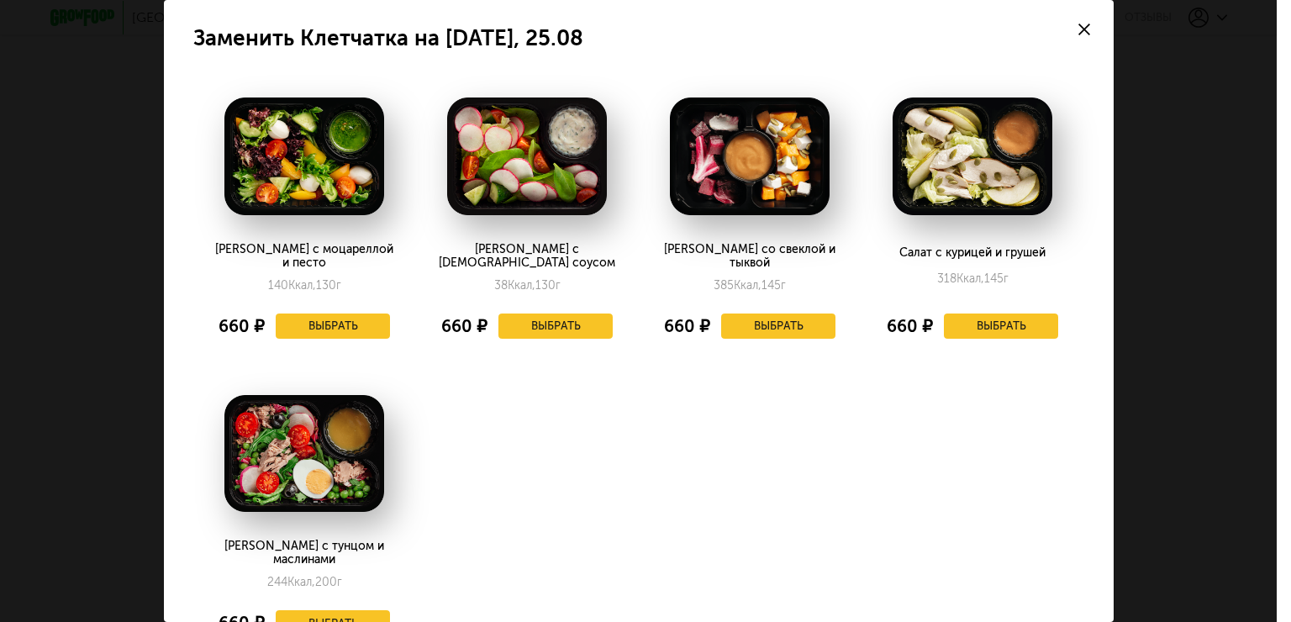
click at [1086, 19] on div at bounding box center [1084, 29] width 59 height 59
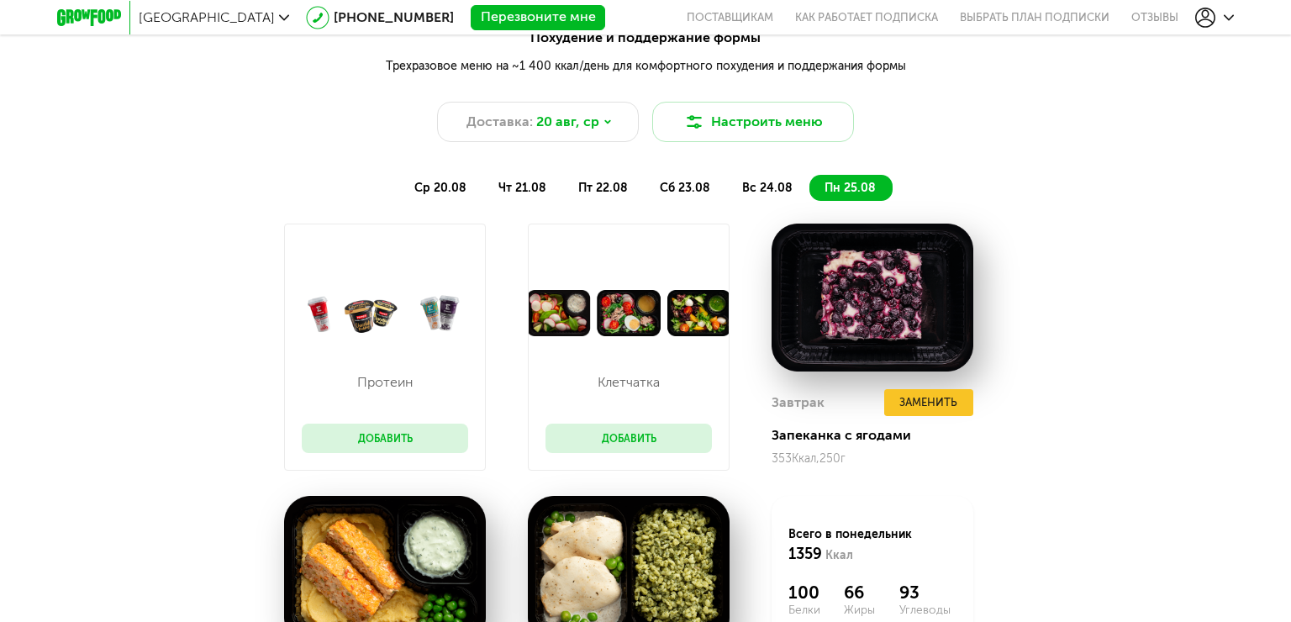
scroll to position [1777, 0]
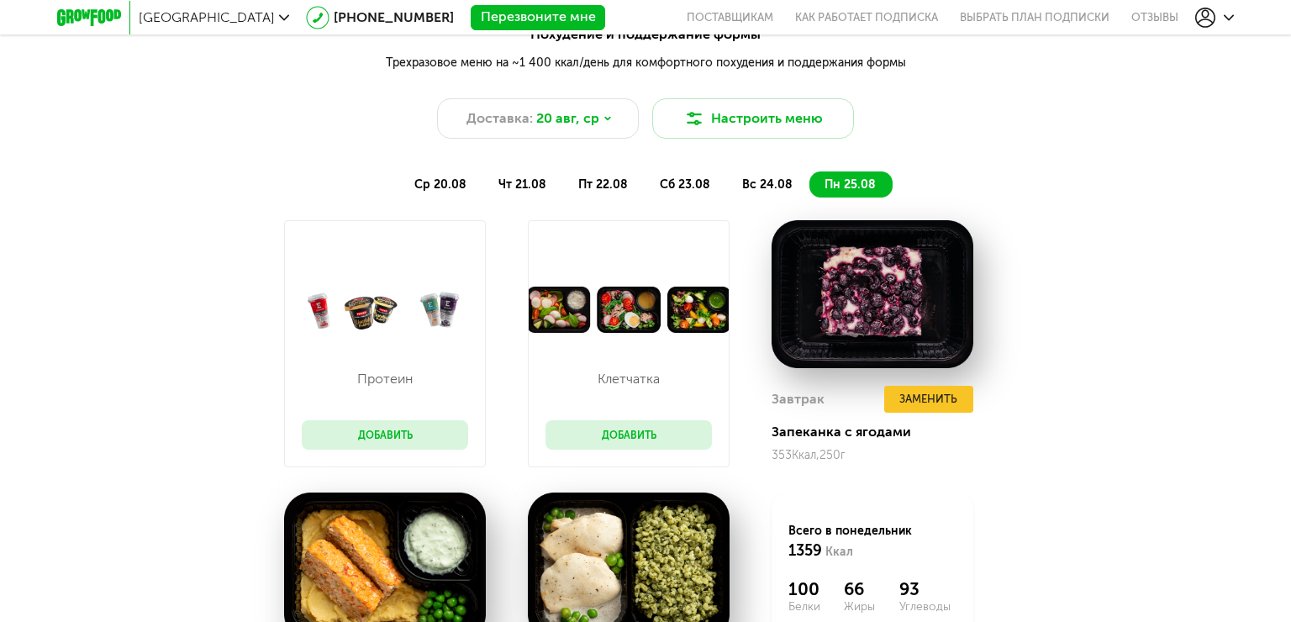
click at [401, 437] on button "Добавить" at bounding box center [385, 434] width 166 height 29
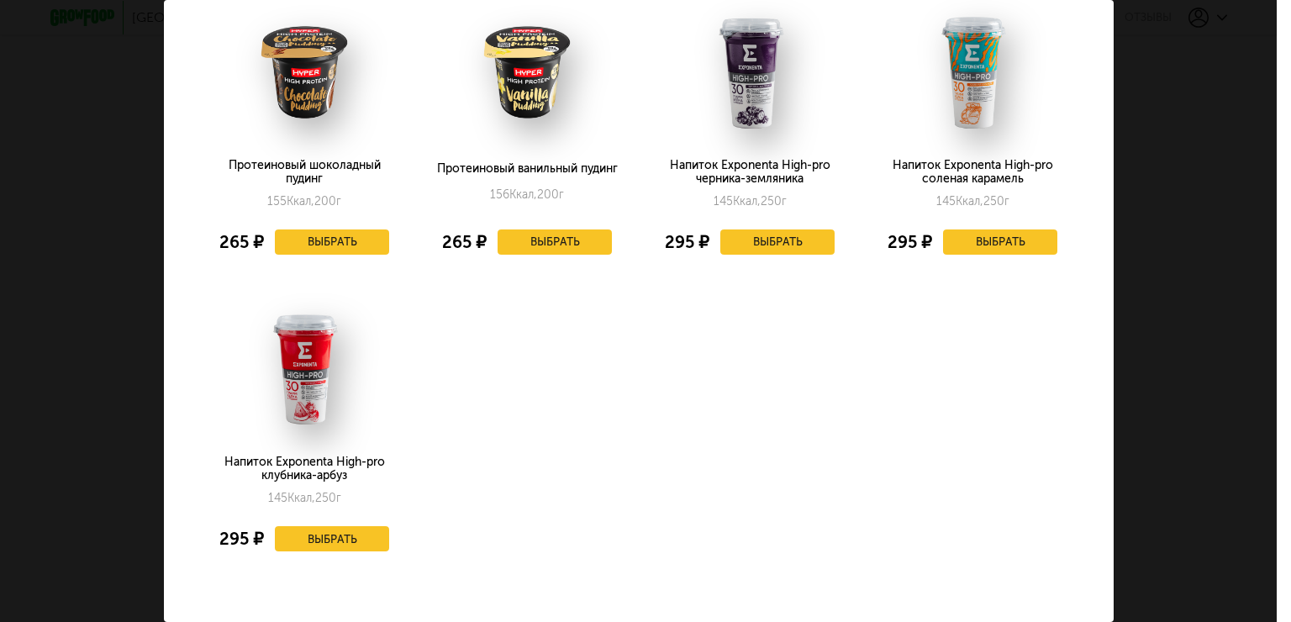
scroll to position [0, 0]
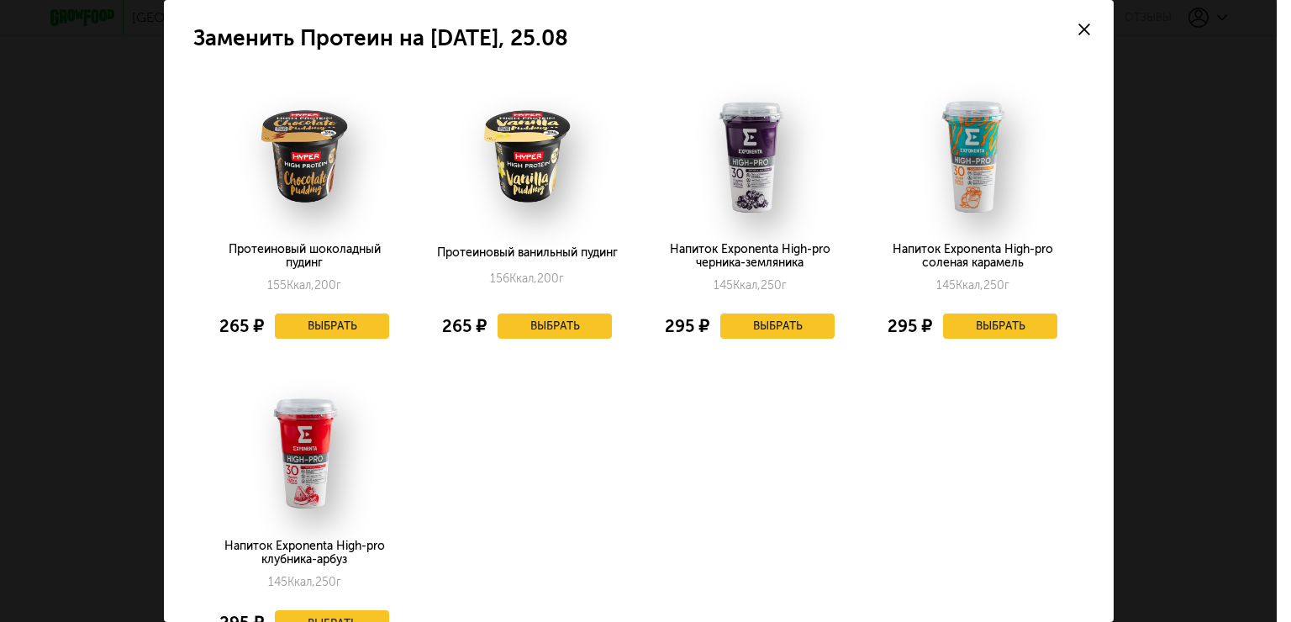
click at [1092, 20] on div at bounding box center [1084, 29] width 59 height 59
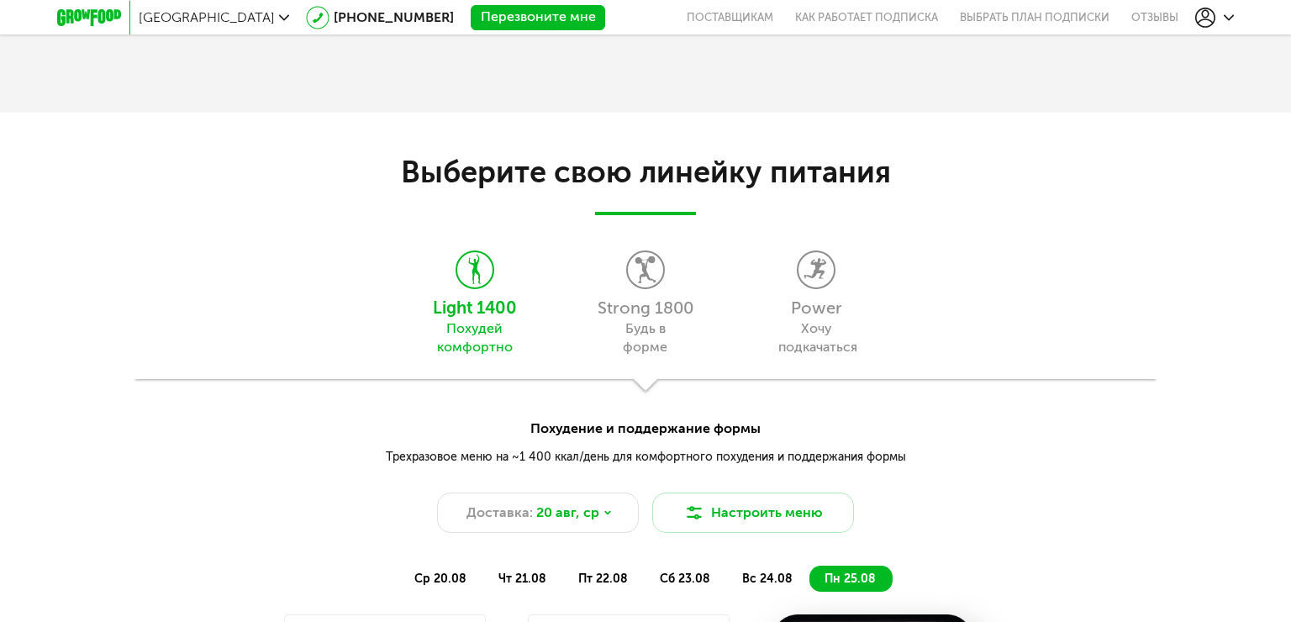
scroll to position [1382, 0]
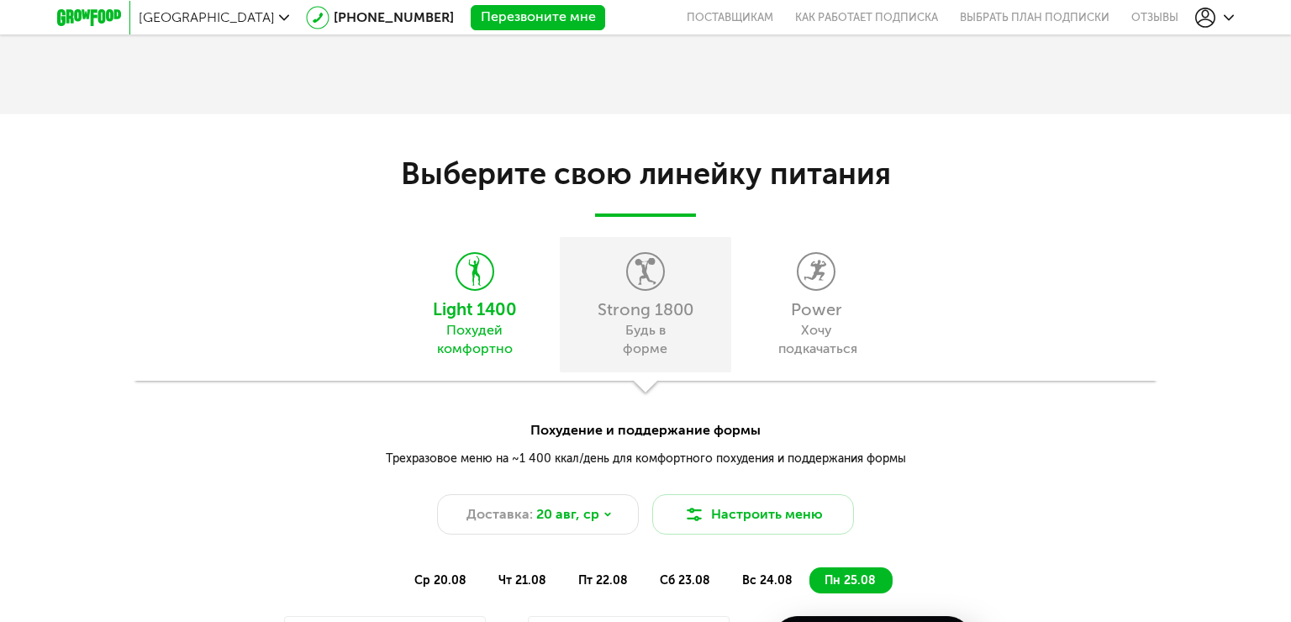
click at [603, 324] on div "Strong 1800 Будь в форме" at bounding box center [645, 304] width 171 height 135
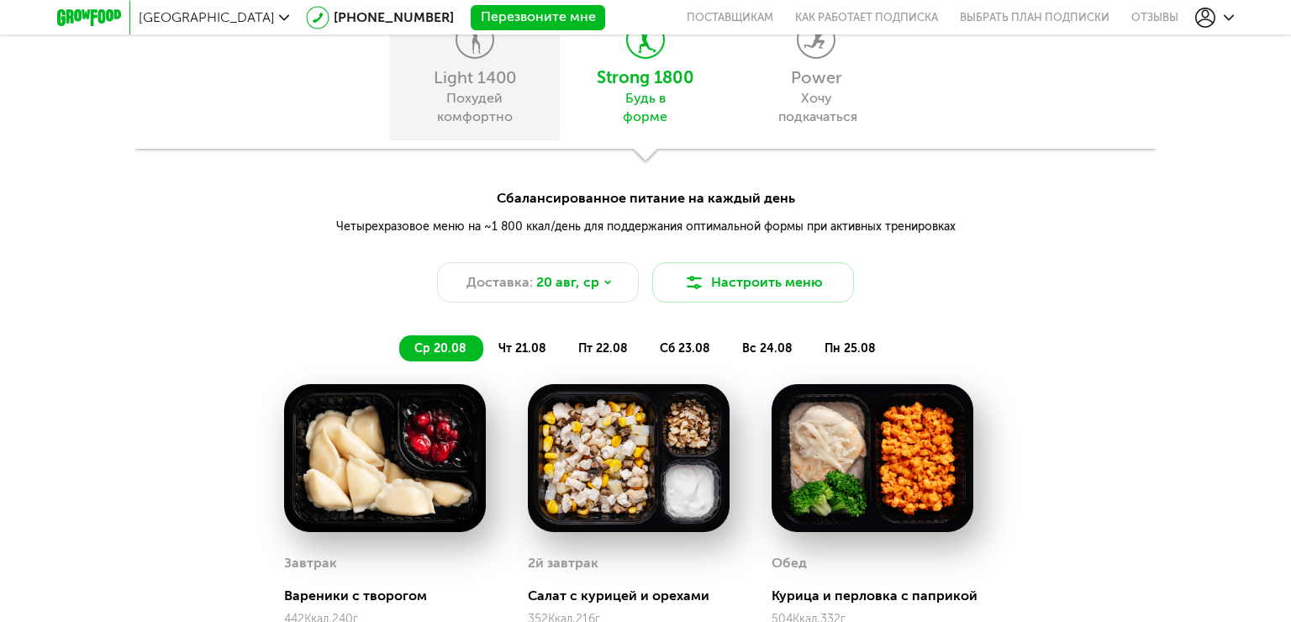
scroll to position [1609, 0]
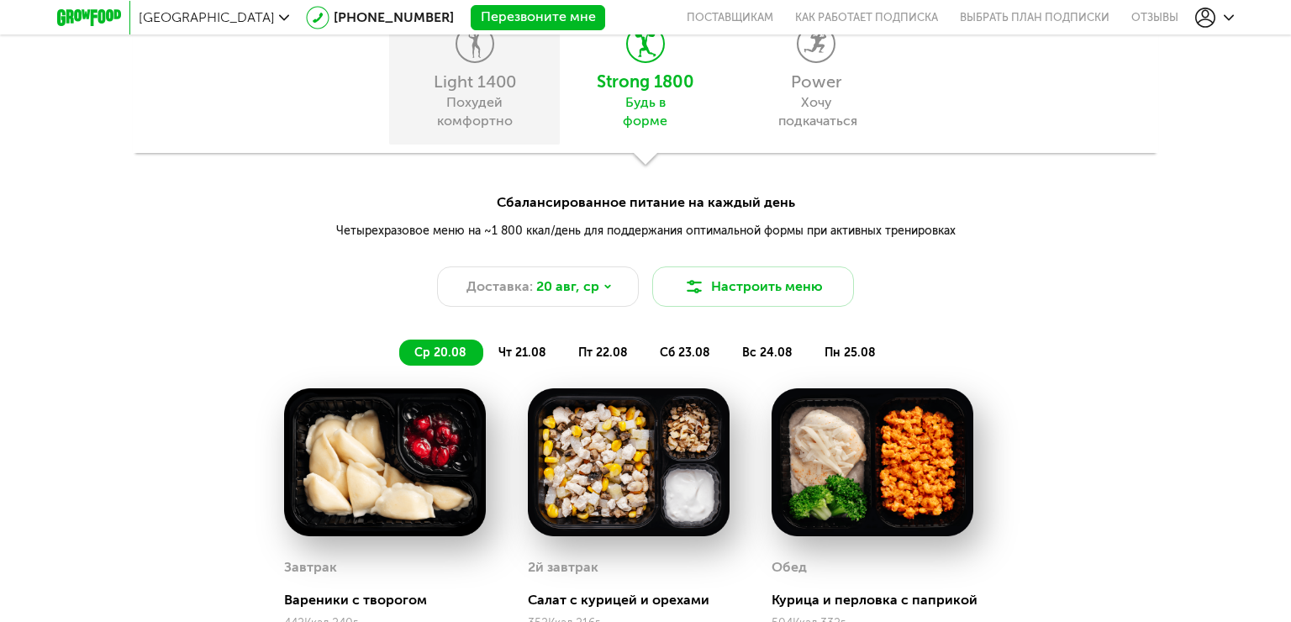
click at [494, 98] on div "Похудей комфортно" at bounding box center [474, 111] width 76 height 37
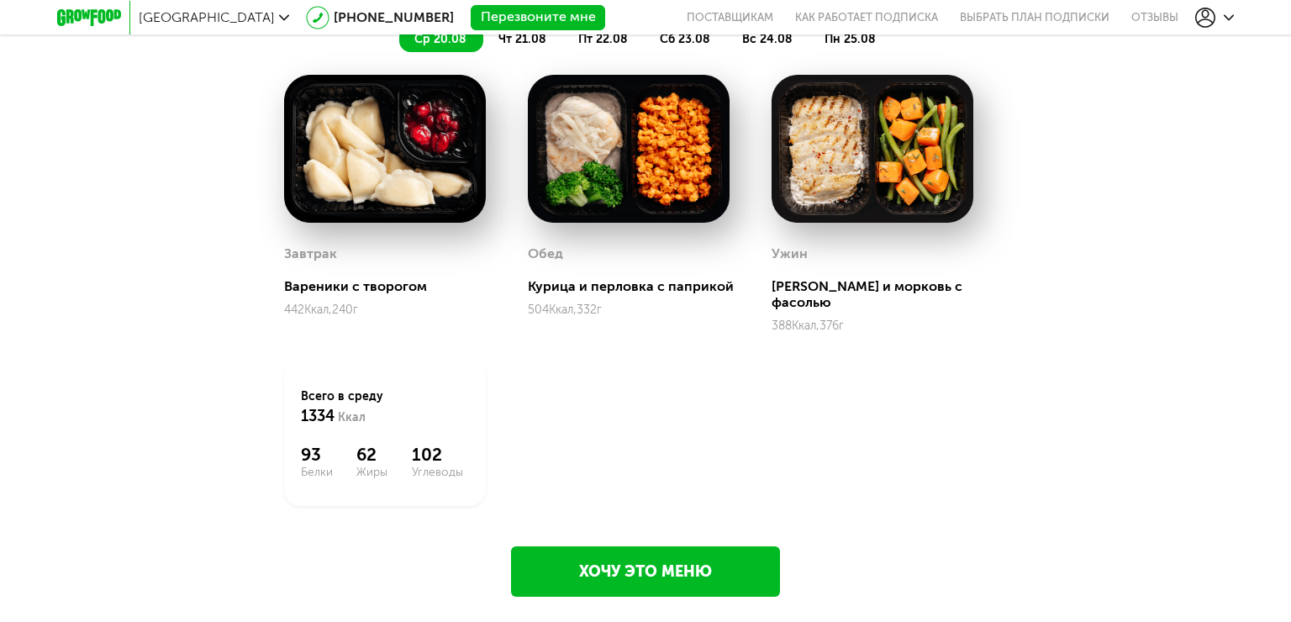
scroll to position [1914, 0]
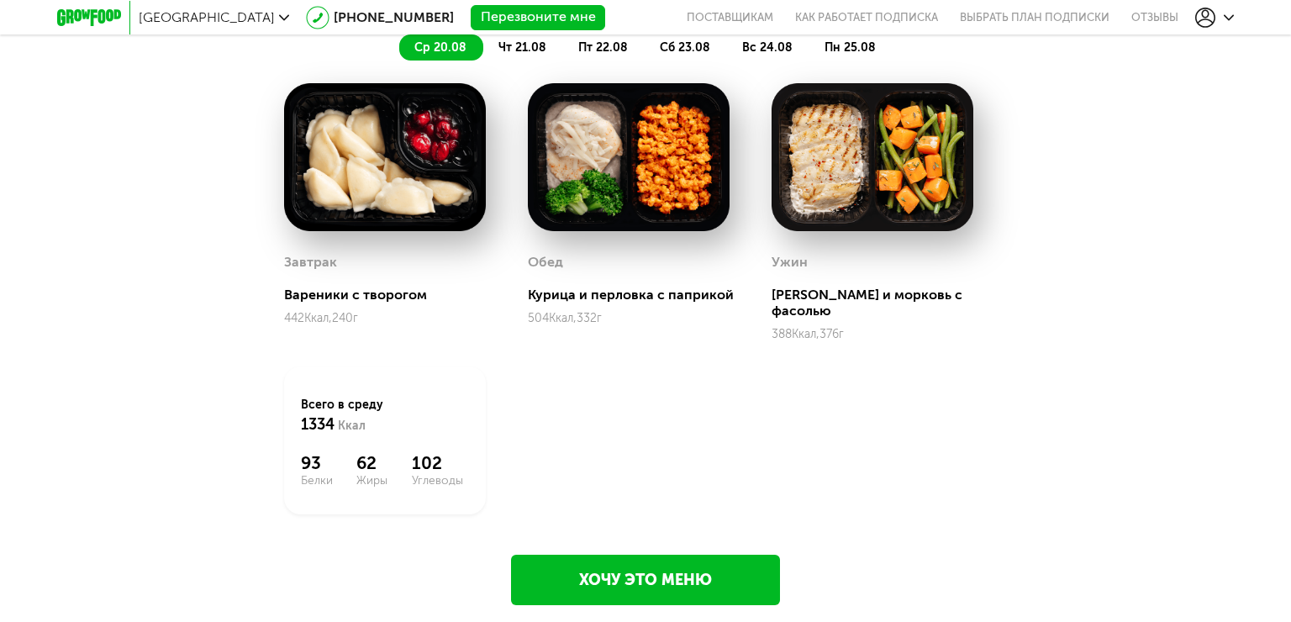
click at [613, 565] on link "Хочу это меню" at bounding box center [645, 580] width 269 height 50
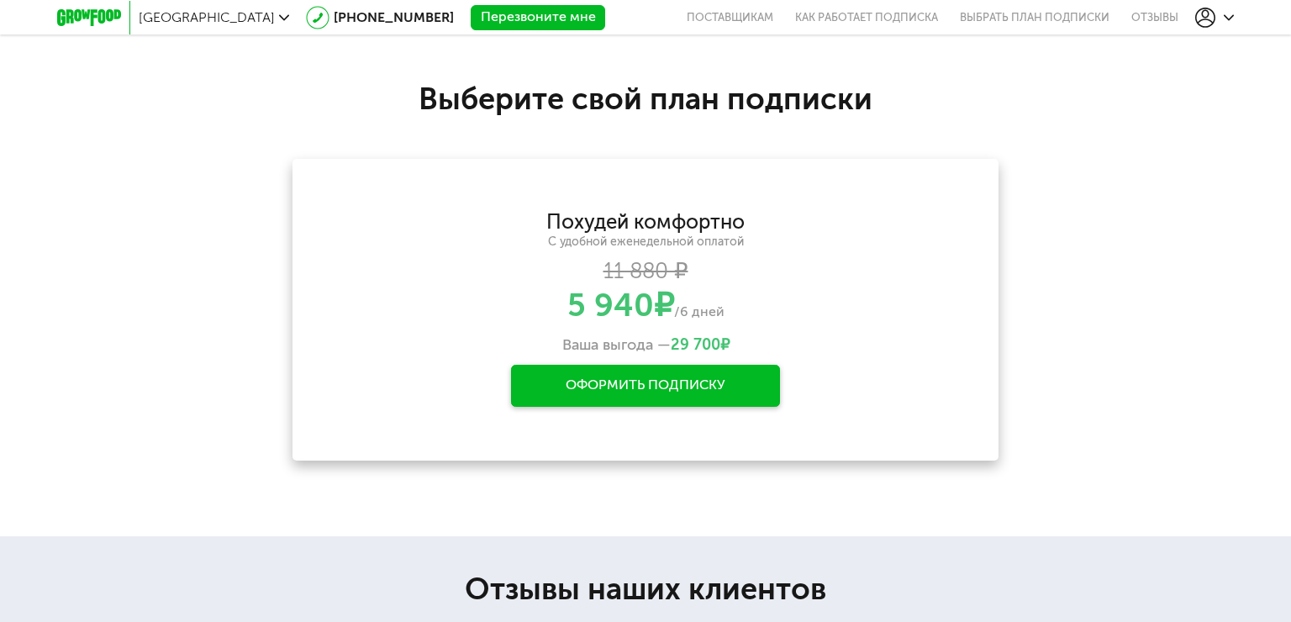
scroll to position [2551, 0]
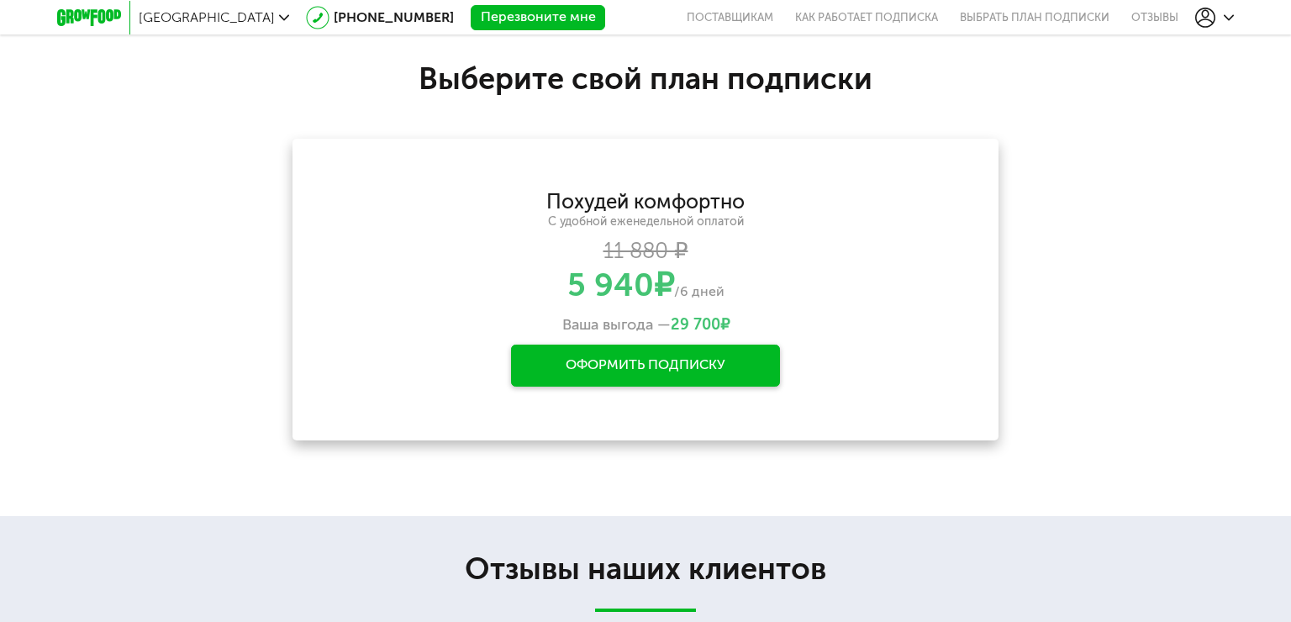
click at [591, 345] on div "Оформить подписку" at bounding box center [645, 366] width 269 height 42
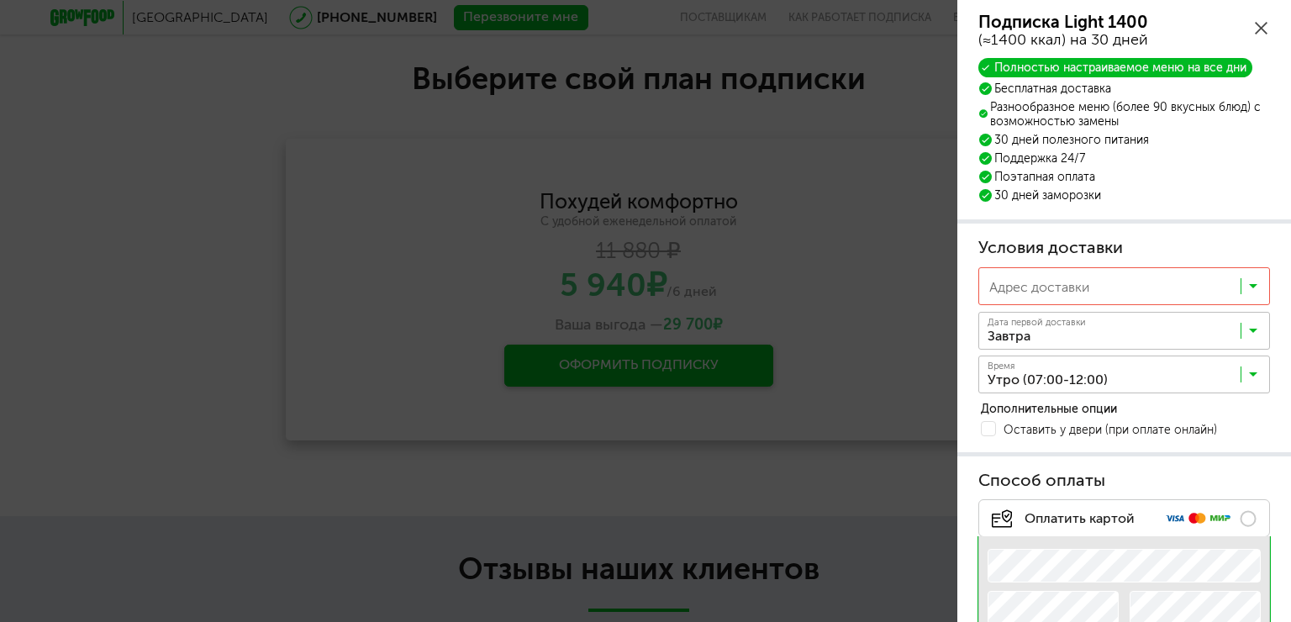
click at [1258, 24] on icon at bounding box center [1261, 28] width 13 height 13
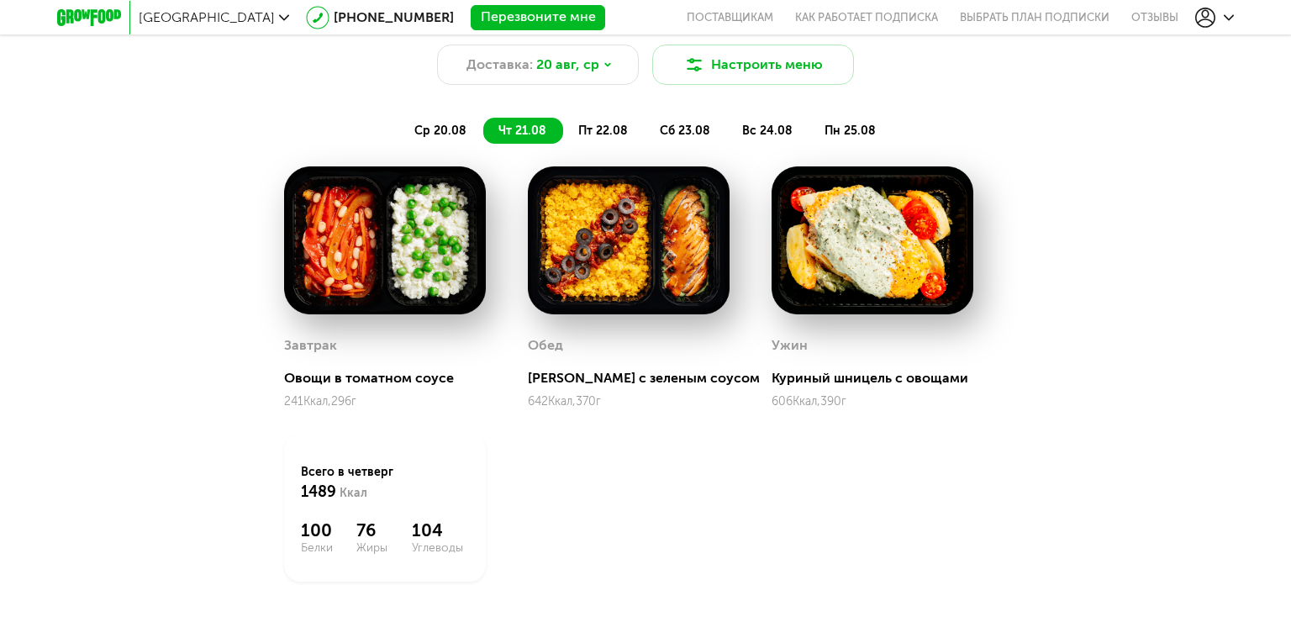
scroll to position [1830, 0]
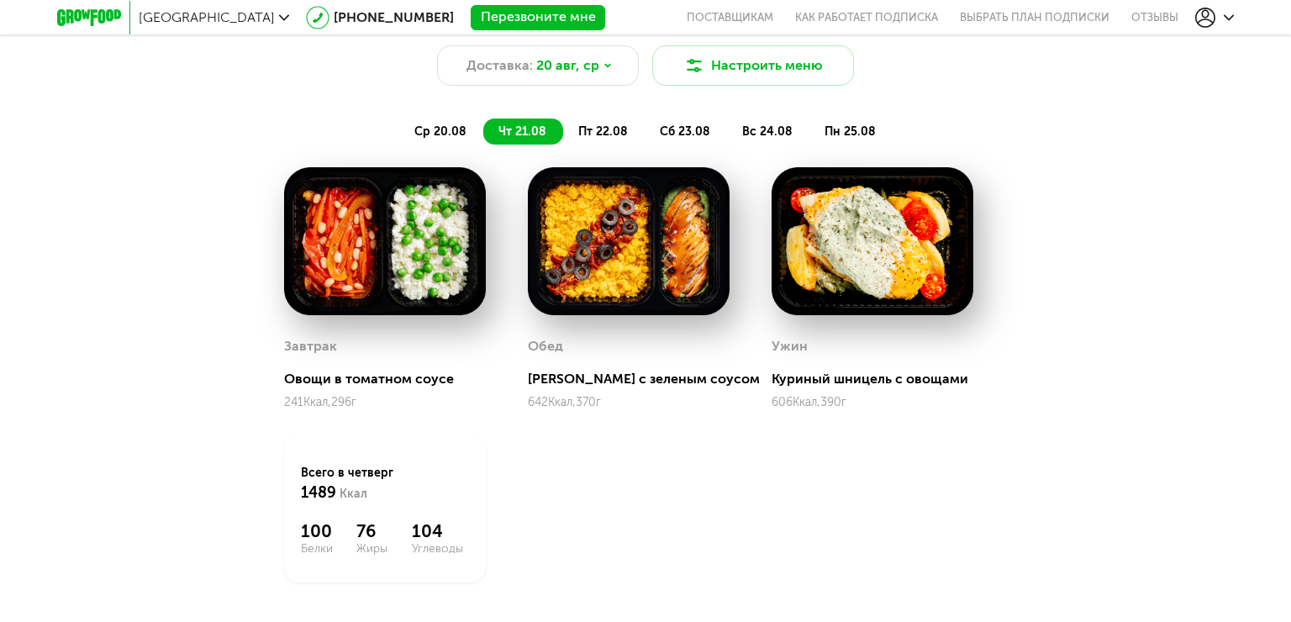
click at [605, 126] on span "пт 22.08" at bounding box center [603, 131] width 50 height 14
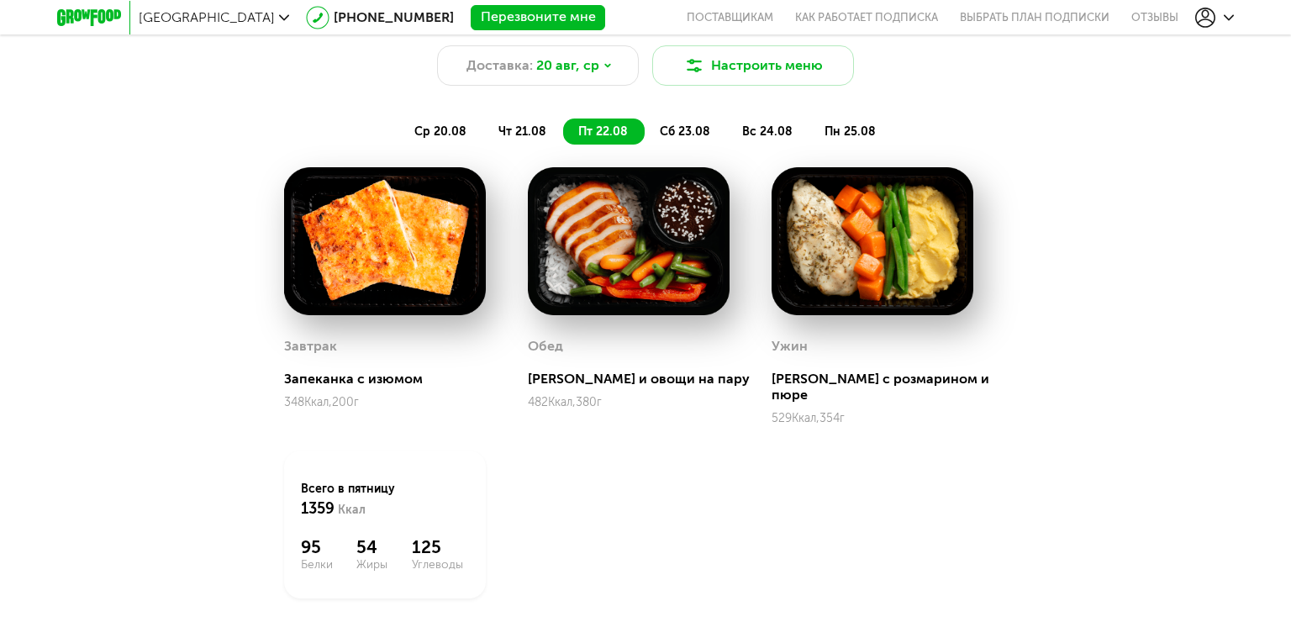
click at [690, 126] on span "сб 23.08" at bounding box center [685, 131] width 50 height 14
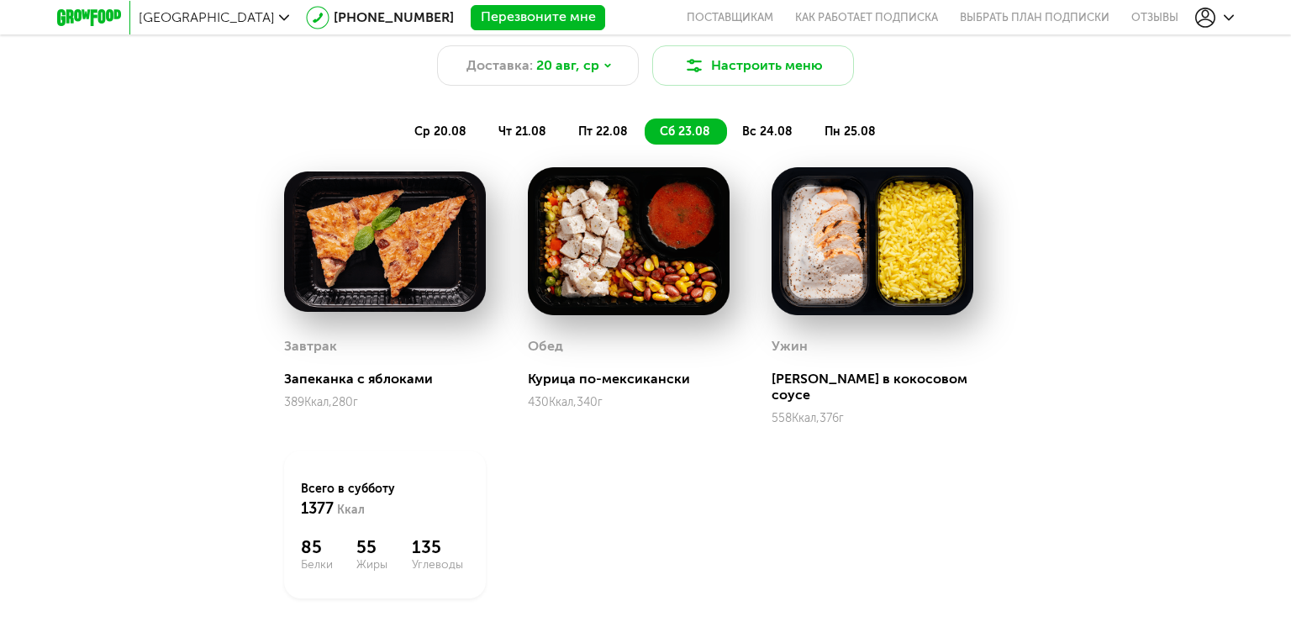
click at [765, 128] on span "вс 24.08" at bounding box center [767, 131] width 50 height 14
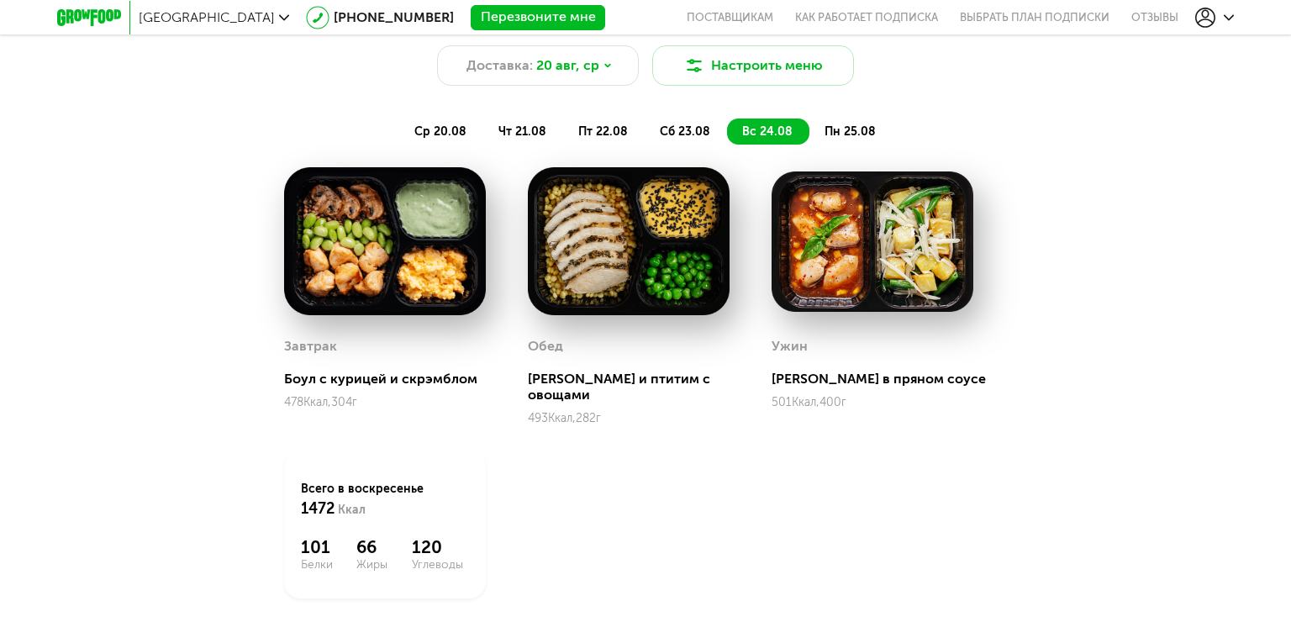
click at [841, 121] on li "пн 25.08" at bounding box center [850, 131] width 83 height 26
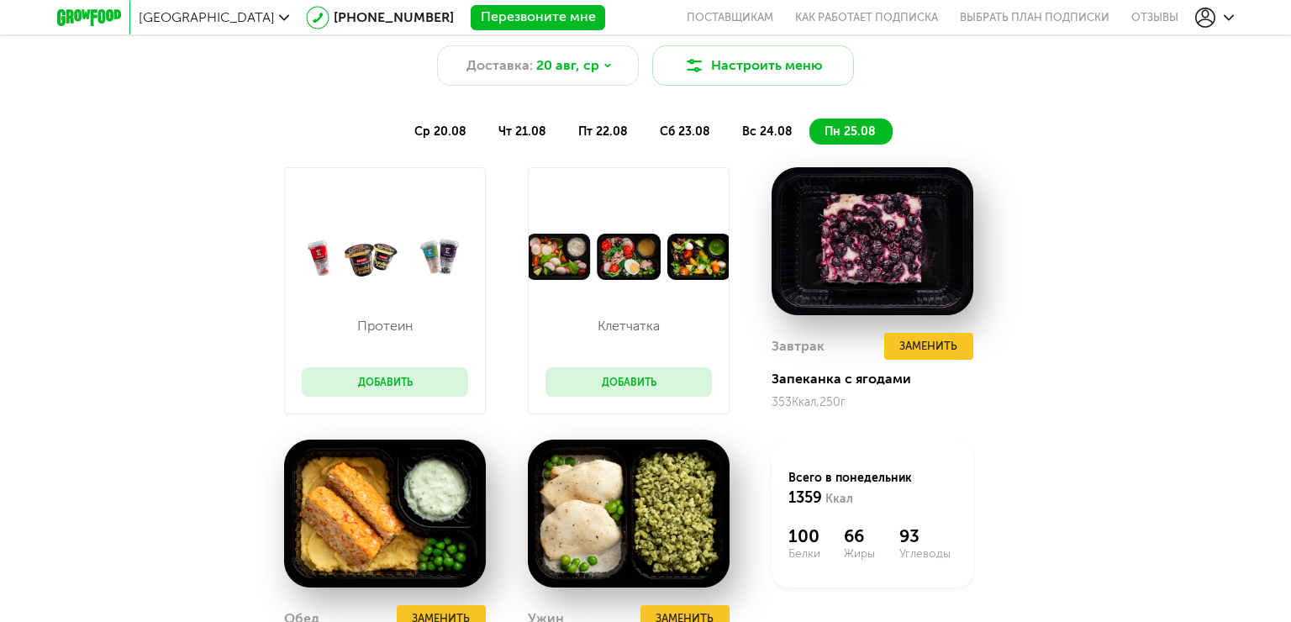
click at [490, 326] on div "Протеин Добавить" at bounding box center [401, 290] width 235 height 247
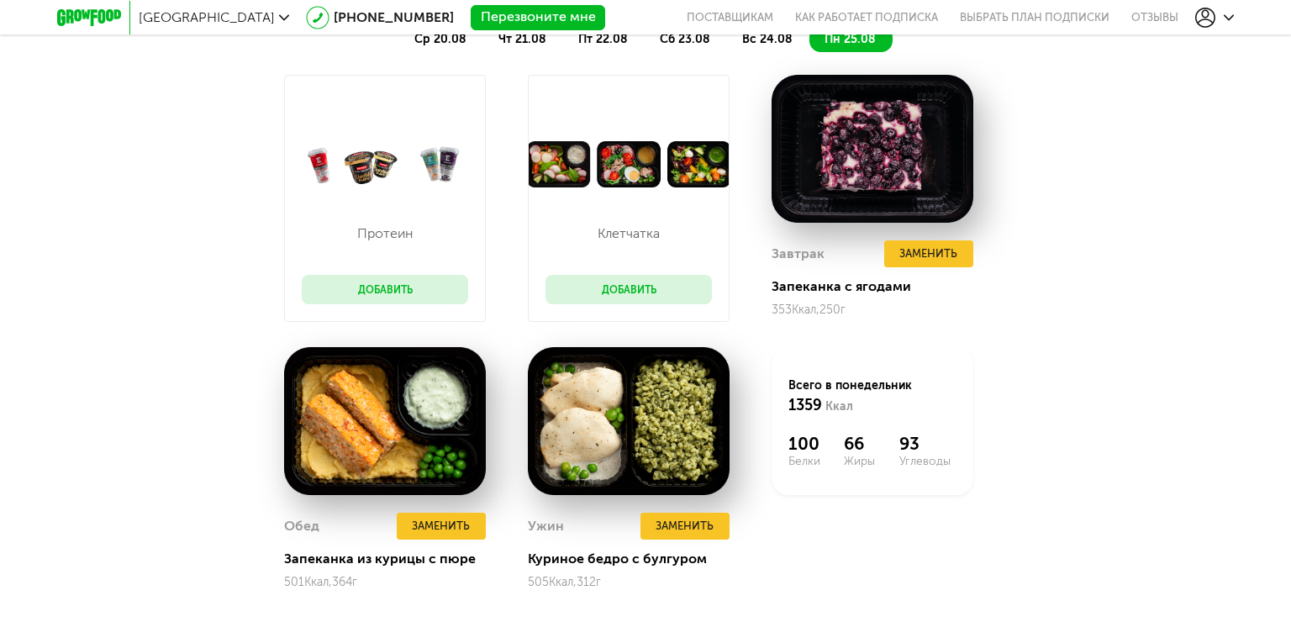
scroll to position [1924, 0]
